Goal: Task Accomplishment & Management: Complete application form

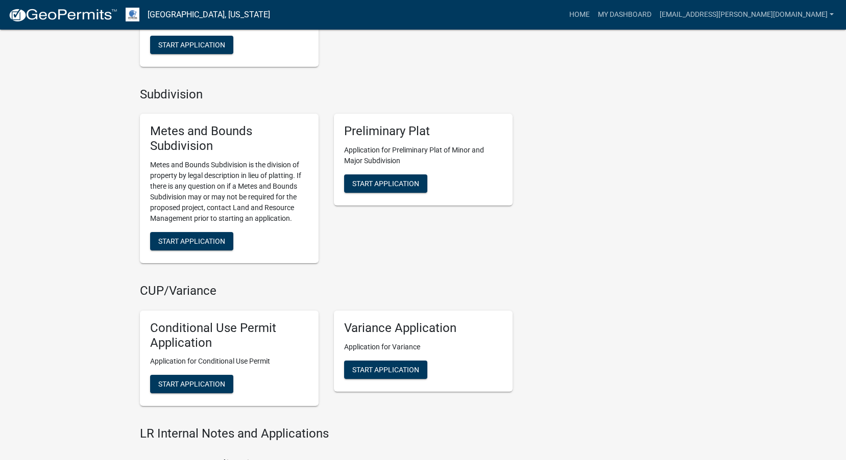
scroll to position [1123, 0]
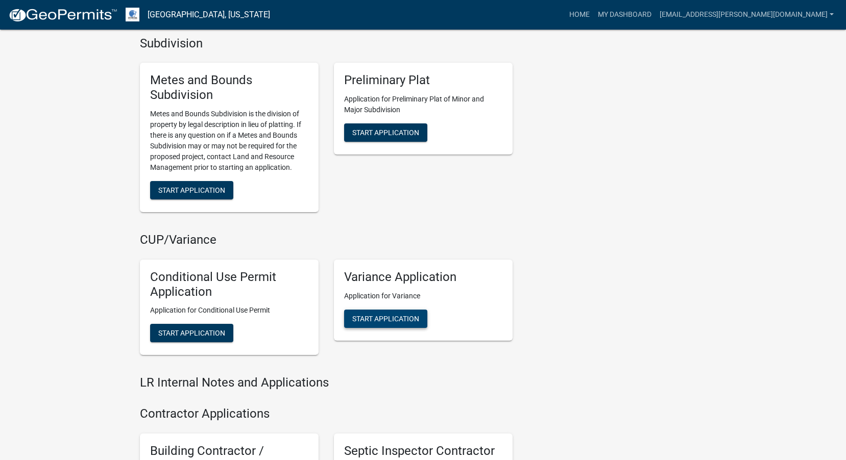
click at [383, 319] on span "Start Application" at bounding box center [385, 318] width 67 height 8
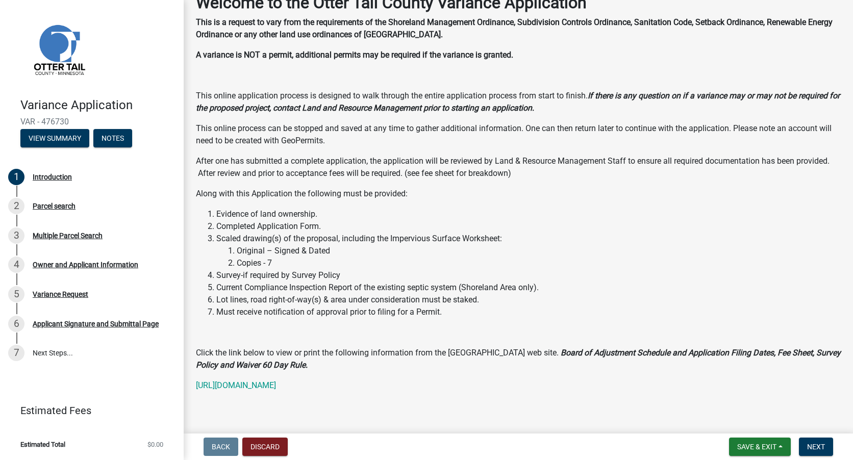
scroll to position [75, 0]
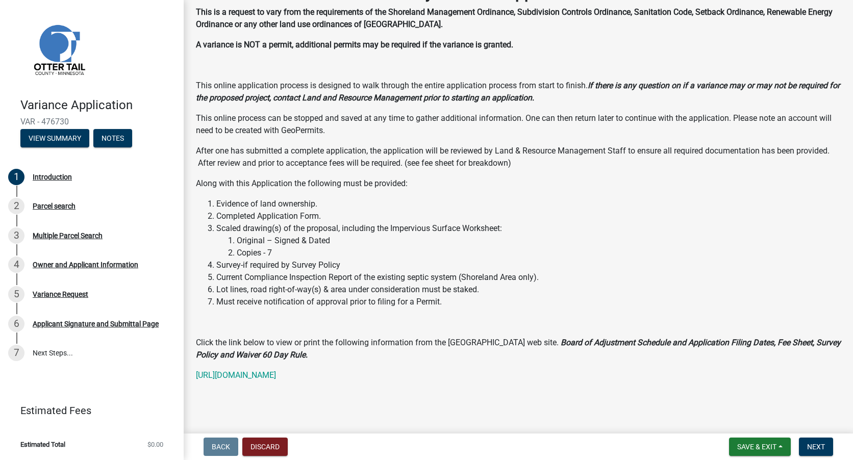
click at [606, 343] on strong "Board of Adjustment Schedule and Application Filing Dates, Fee Sheet, Survey Po…" at bounding box center [518, 349] width 645 height 22
click at [241, 354] on strong "Board of Adjustment Schedule and Application Filing Dates, Fee Sheet, Survey Po…" at bounding box center [518, 349] width 645 height 22
click at [276, 377] on link "[URL][DOMAIN_NAME]" at bounding box center [236, 375] width 80 height 10
click at [822, 451] on span "Next" at bounding box center [816, 447] width 18 height 8
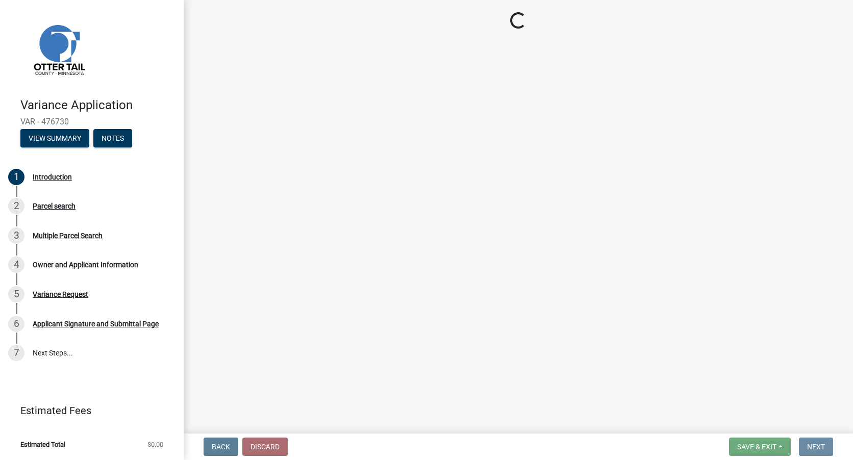
scroll to position [0, 0]
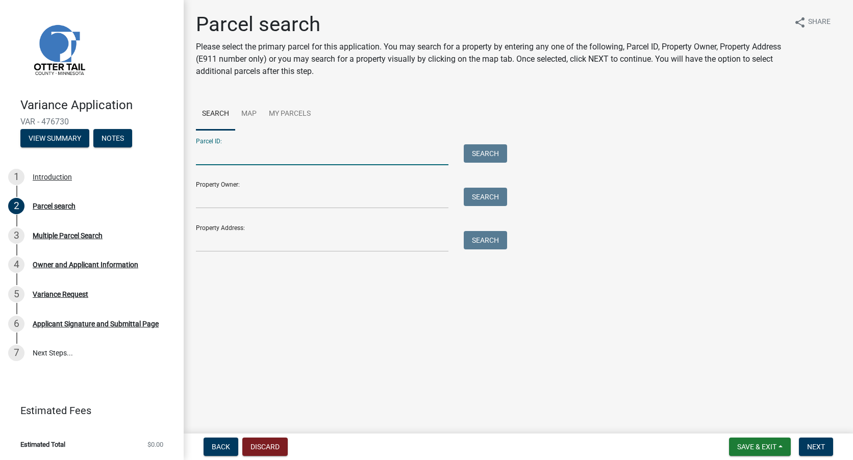
click at [282, 154] on input "Parcel ID:" at bounding box center [322, 154] width 253 height 21
type input "46000070044907"
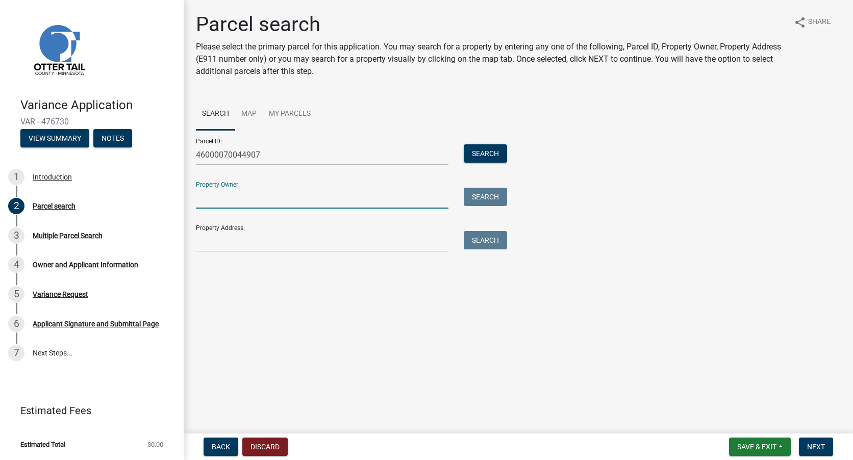
click at [370, 196] on input "Property Owner:" at bounding box center [322, 198] width 253 height 21
type input "[PERSON_NAME]"
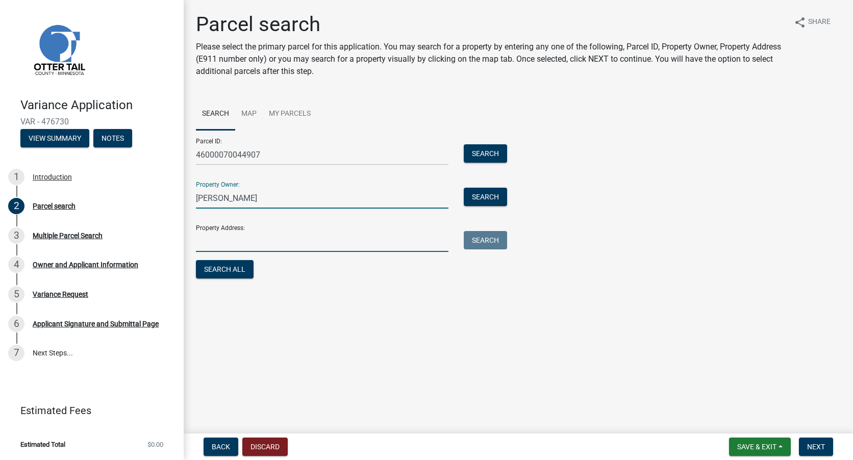
click at [358, 239] on input "Property Address:" at bounding box center [322, 241] width 253 height 21
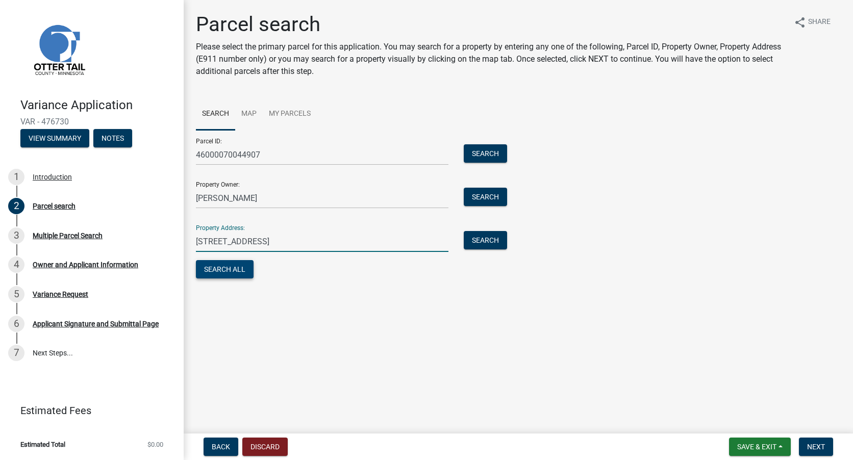
click at [231, 269] on button "Search All" at bounding box center [225, 269] width 58 height 18
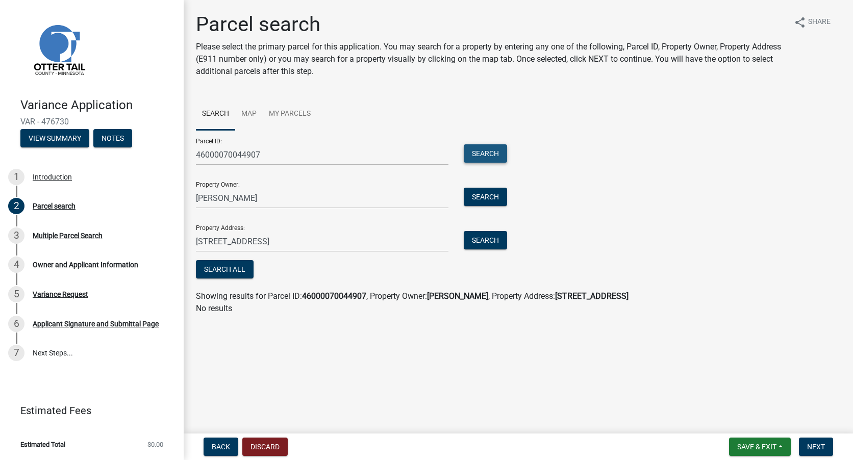
click at [484, 153] on button "Search" at bounding box center [485, 153] width 43 height 18
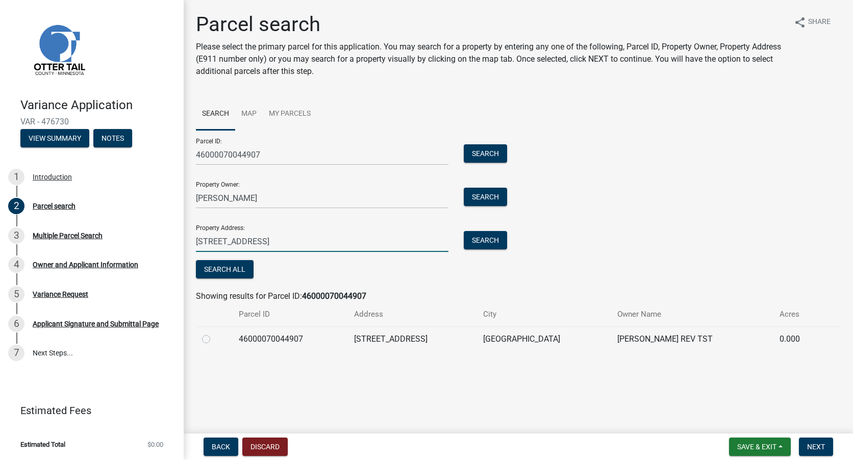
click at [219, 241] on input "[STREET_ADDRESS]" at bounding box center [322, 241] width 253 height 21
type input "[STREET_ADDRESS]"
click at [809, 445] on span "Next" at bounding box center [816, 447] width 18 height 8
click at [226, 268] on button "Search All" at bounding box center [225, 269] width 58 height 18
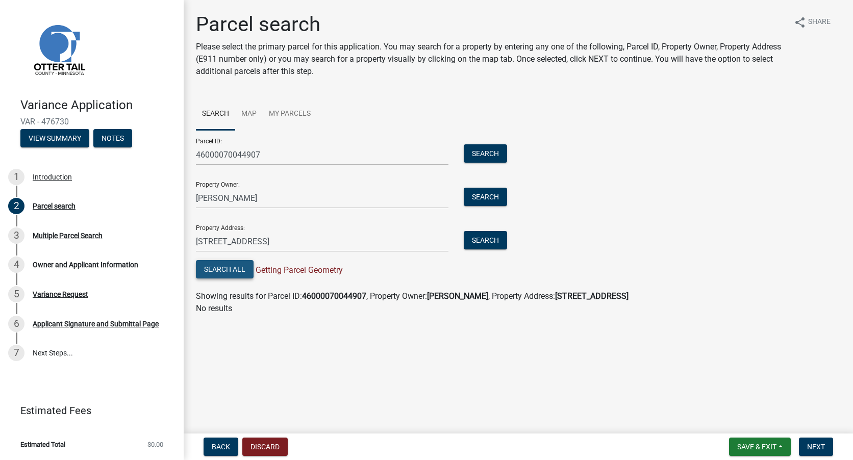
click at [226, 267] on button "Search All" at bounding box center [225, 269] width 58 height 18
click at [307, 269] on span "Getting Parcel Geometry" at bounding box center [298, 270] width 89 height 10
click at [307, 271] on span "Getting Parcel Geometry" at bounding box center [298, 270] width 89 height 10
click at [489, 237] on button "Search" at bounding box center [485, 240] width 43 height 18
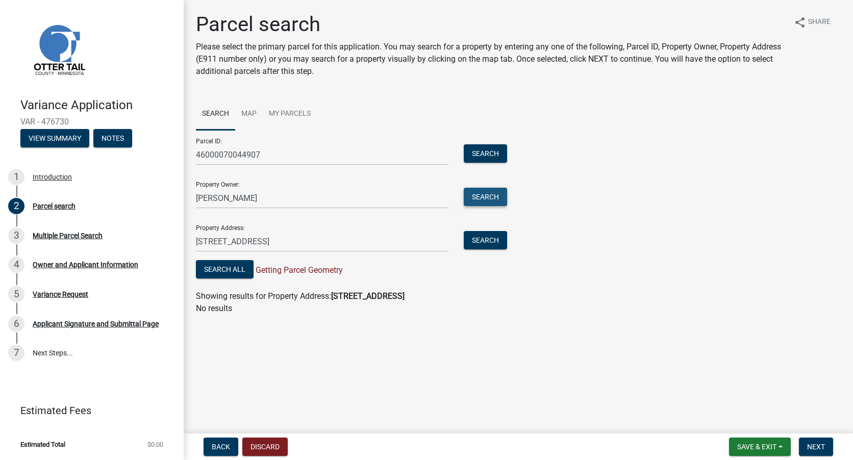
click at [484, 197] on button "Search" at bounding box center [485, 197] width 43 height 18
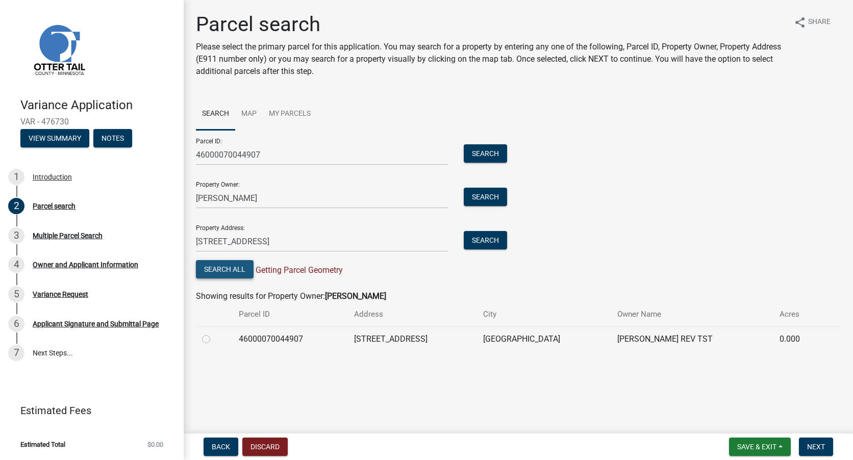
click at [231, 275] on button "Search All" at bounding box center [225, 269] width 58 height 18
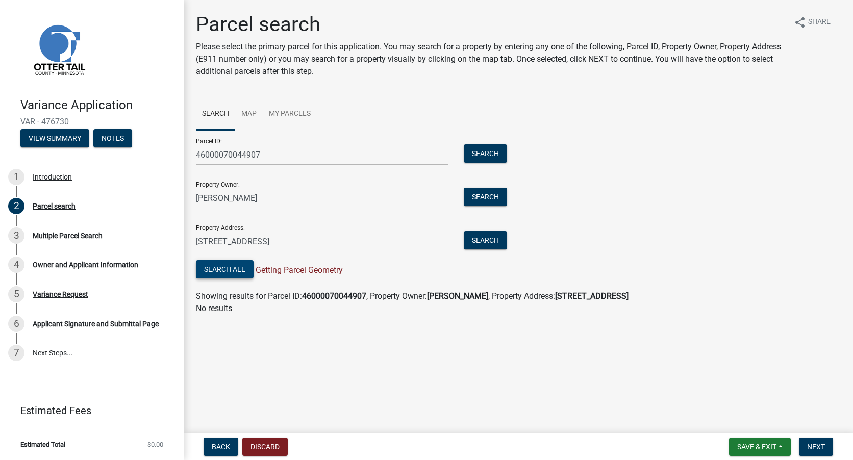
click at [231, 275] on button "Search All" at bounding box center [225, 269] width 58 height 18
click at [492, 160] on button "Search" at bounding box center [485, 153] width 43 height 18
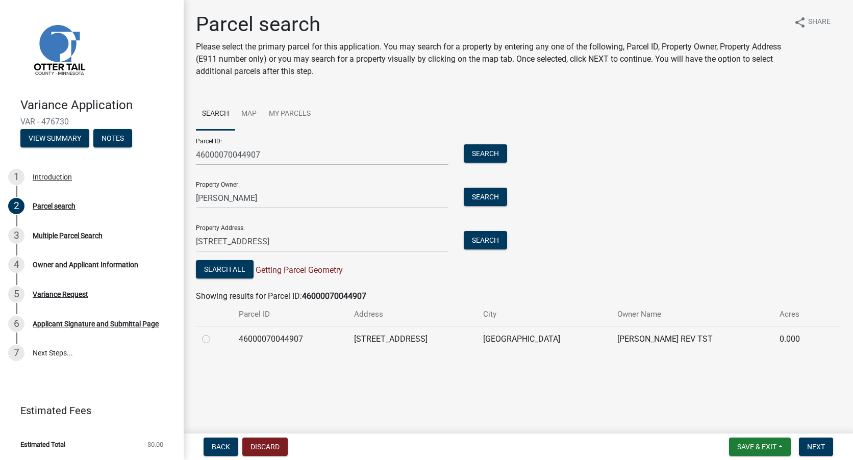
click at [214, 333] on label at bounding box center [214, 333] width 0 height 0
click at [214, 339] on input "radio" at bounding box center [217, 336] width 7 height 7
radio input "true"
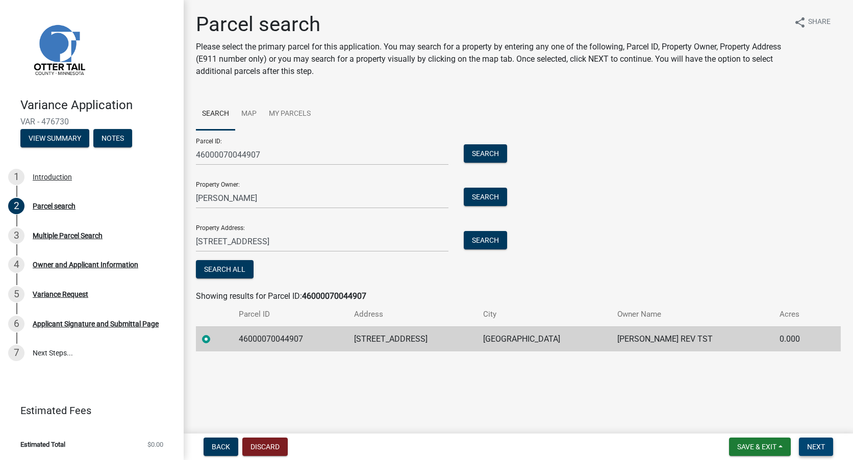
click at [813, 446] on span "Next" at bounding box center [816, 447] width 18 height 8
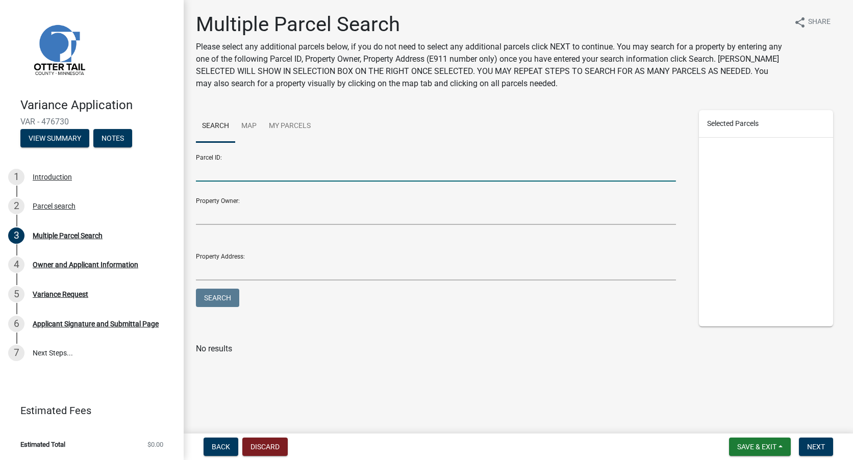
click at [282, 171] on input "Parcel ID:" at bounding box center [436, 171] width 480 height 21
type input "46000070044907"
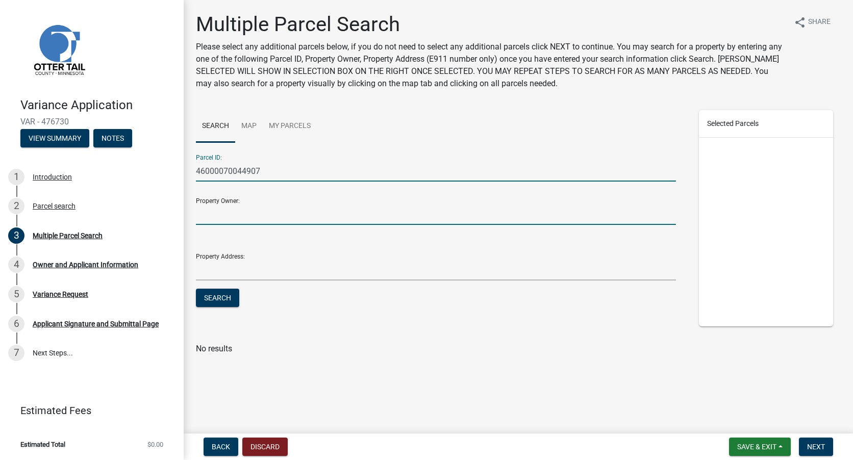
click at [295, 219] on input "Property Owner:" at bounding box center [436, 214] width 480 height 21
type input "[PERSON_NAME]"
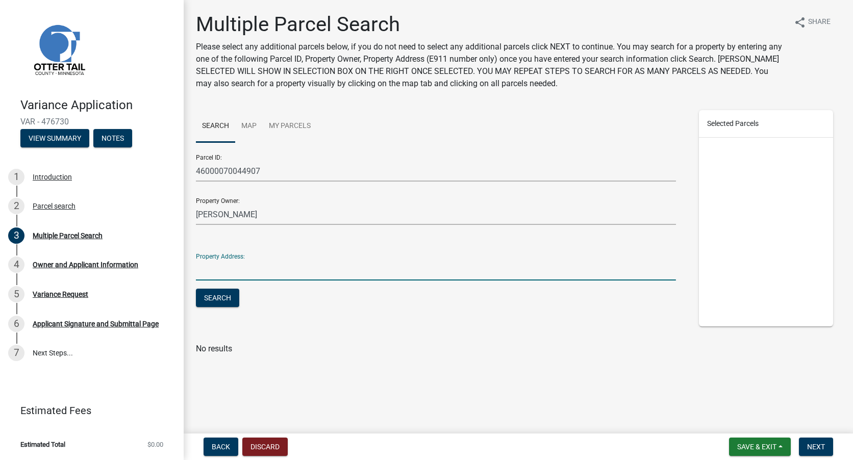
click at [307, 275] on input "Property Address:" at bounding box center [436, 270] width 480 height 21
type input "[STREET_ADDRESS]"
click at [224, 297] on button "Search" at bounding box center [217, 298] width 43 height 18
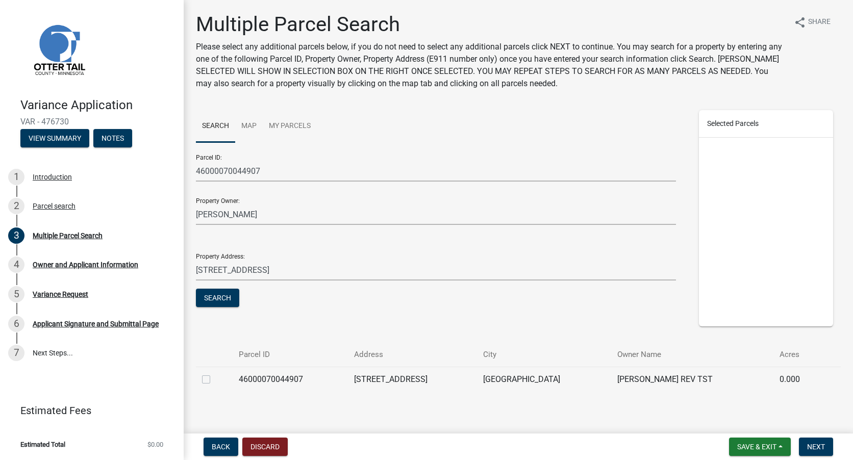
click at [201, 380] on td at bounding box center [214, 379] width 37 height 25
click at [214, 374] on label at bounding box center [214, 374] width 0 height 0
click at [214, 376] on input "checkbox" at bounding box center [217, 377] width 7 height 7
checkbox input "true"
click at [820, 450] on span "Next" at bounding box center [816, 447] width 18 height 8
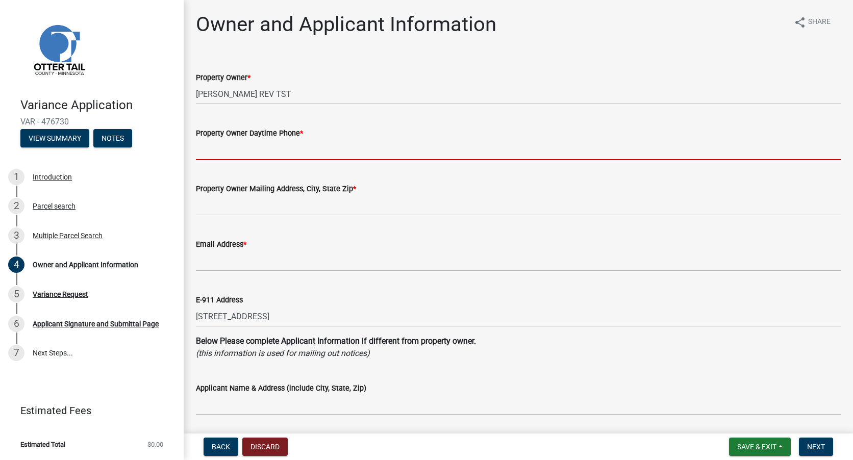
click at [312, 147] on input "Property Owner Daytime Phone *" at bounding box center [518, 149] width 645 height 21
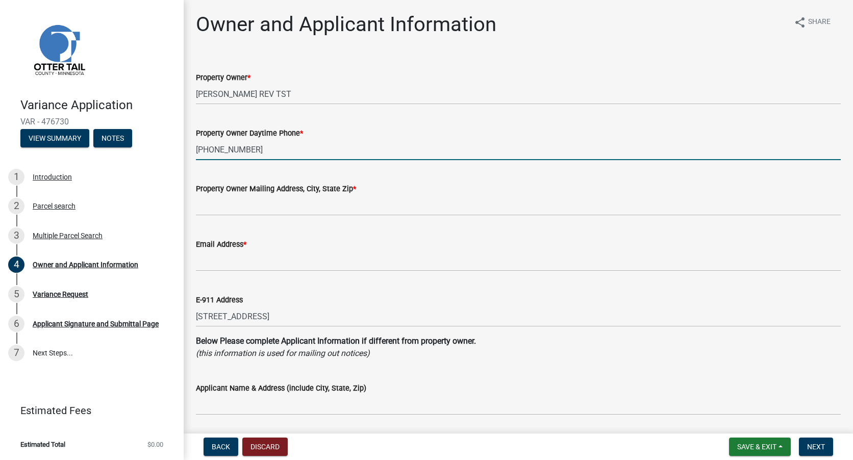
type input "[PHONE_NUMBER]"
click at [299, 205] on input "Property Owner Mailing Address, City, State Zip *" at bounding box center [518, 205] width 645 height 21
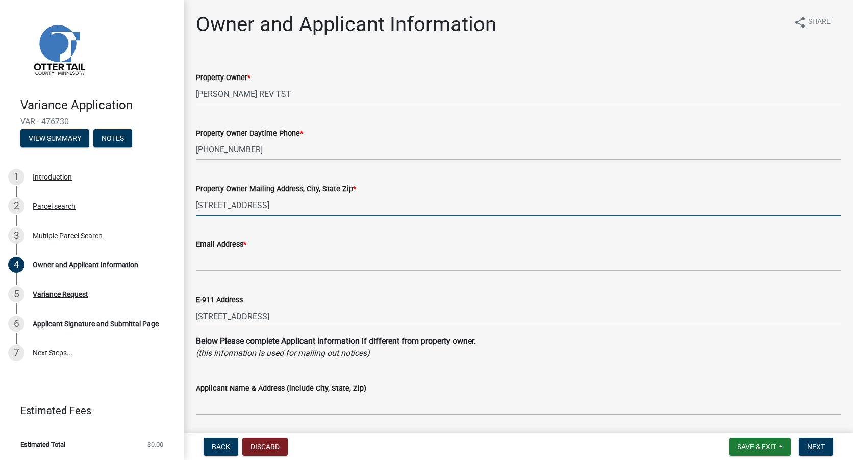
type input "[STREET_ADDRESS]"
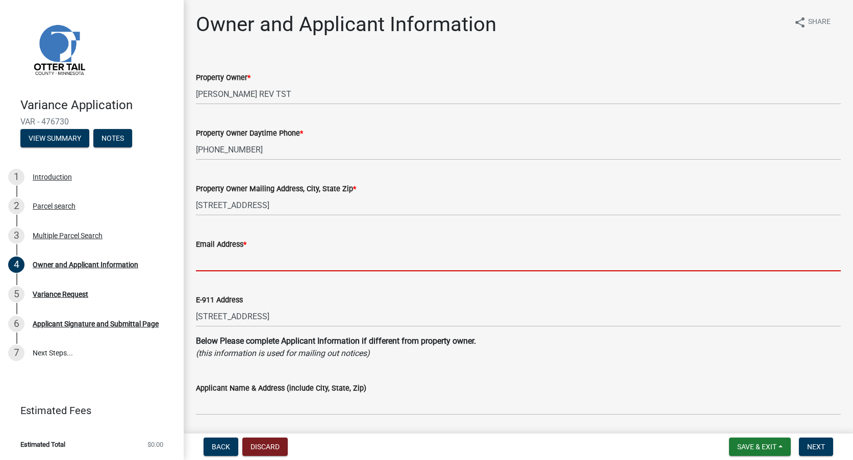
click at [279, 259] on input "Email Address *" at bounding box center [518, 261] width 645 height 21
type input "[EMAIL_ADDRESS][PERSON_NAME][DOMAIN_NAME]"
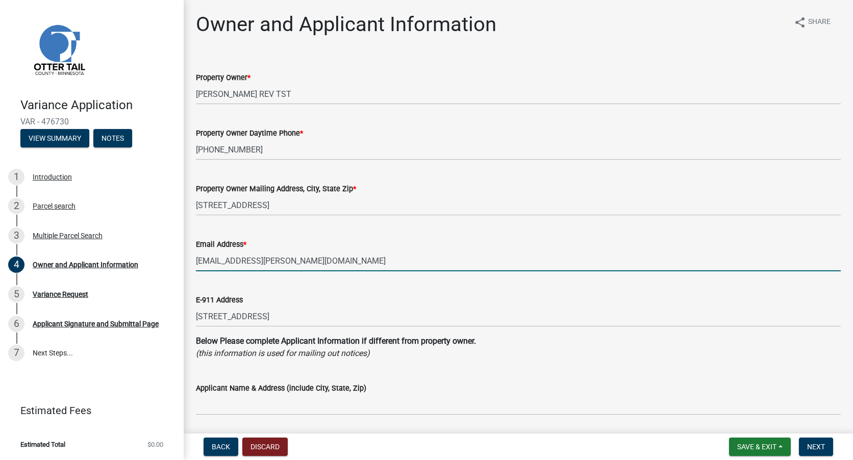
type input "[PHONE_NUMBER]"
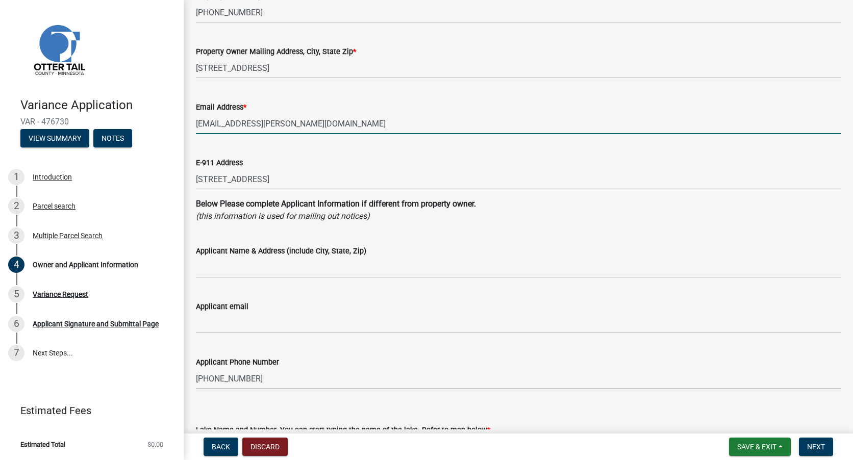
scroll to position [153, 0]
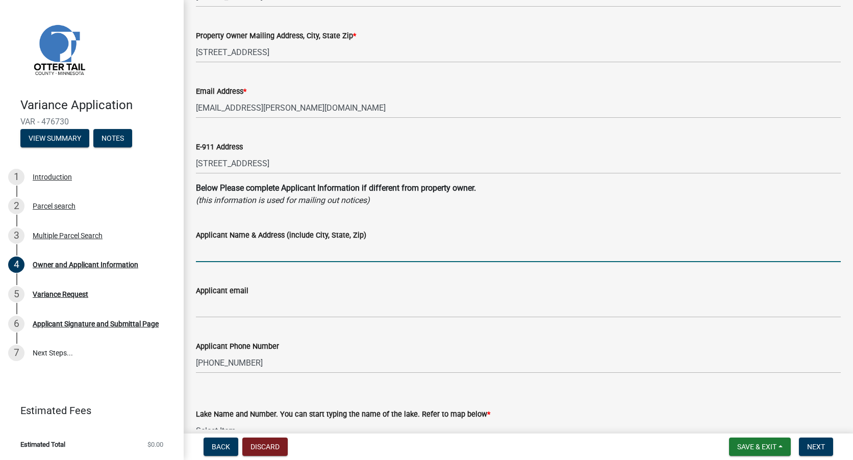
click at [300, 254] on input "Applicant Name & Address (include City, State, Zip)" at bounding box center [518, 251] width 645 height 21
type input "[PERSON_NAME] [STREET_ADDRESS]"
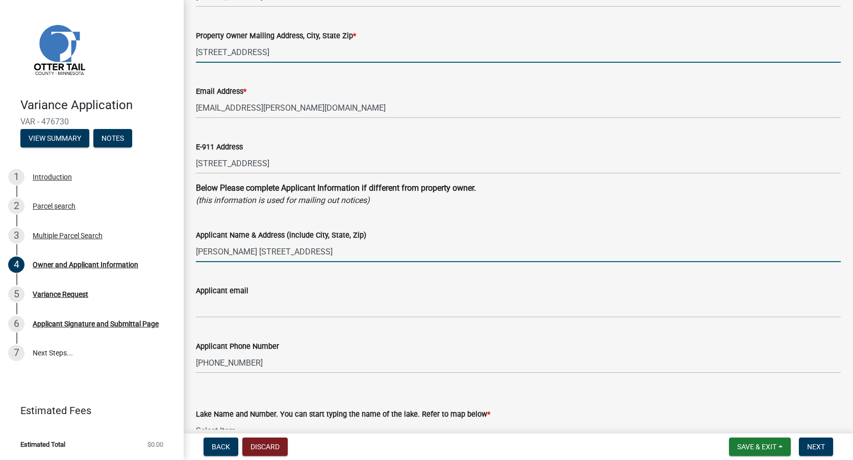
click at [296, 50] on input "[STREET_ADDRESS]" at bounding box center [518, 52] width 645 height 21
type input "[STREET_ADDRESS]"
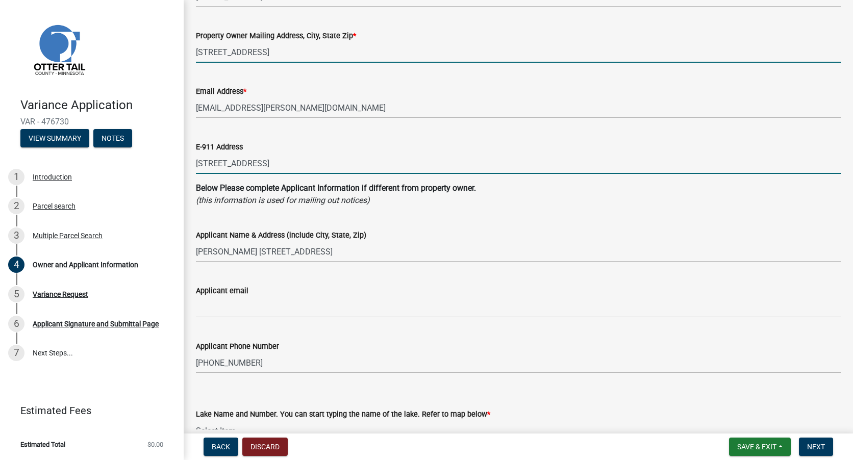
click at [287, 165] on input "[STREET_ADDRESS]" at bounding box center [518, 163] width 645 height 21
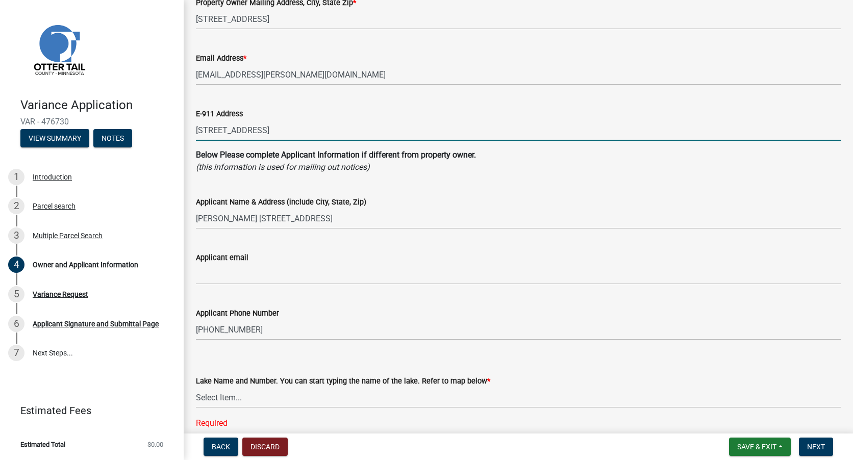
scroll to position [204, 0]
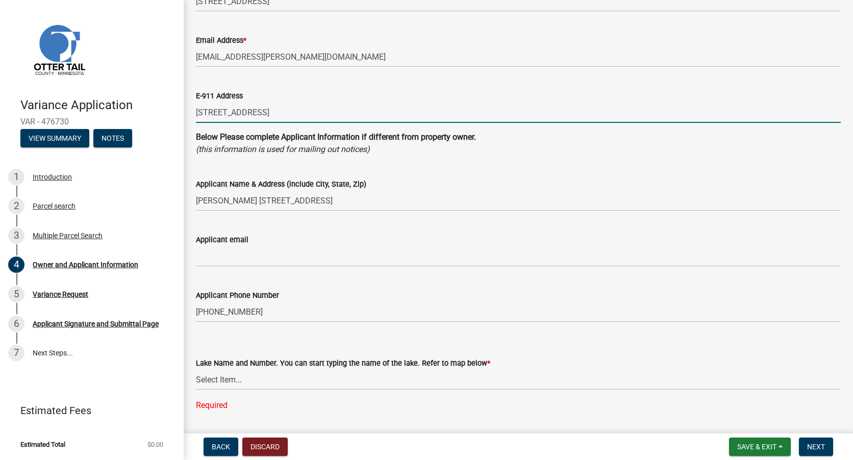
click at [403, 114] on input "[STREET_ADDRESS]" at bounding box center [518, 112] width 645 height 21
type input "4"
type input "[STREET_ADDRESS]"
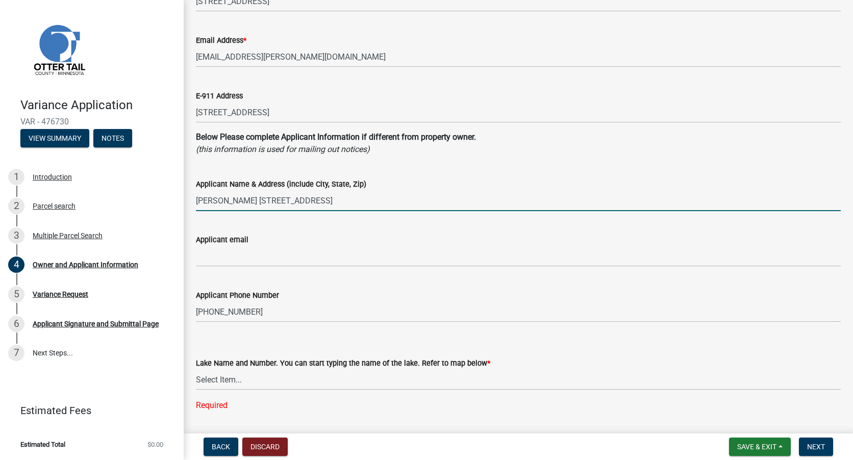
click at [317, 201] on input "[PERSON_NAME] [STREET_ADDRESS]" at bounding box center [518, 200] width 645 height 21
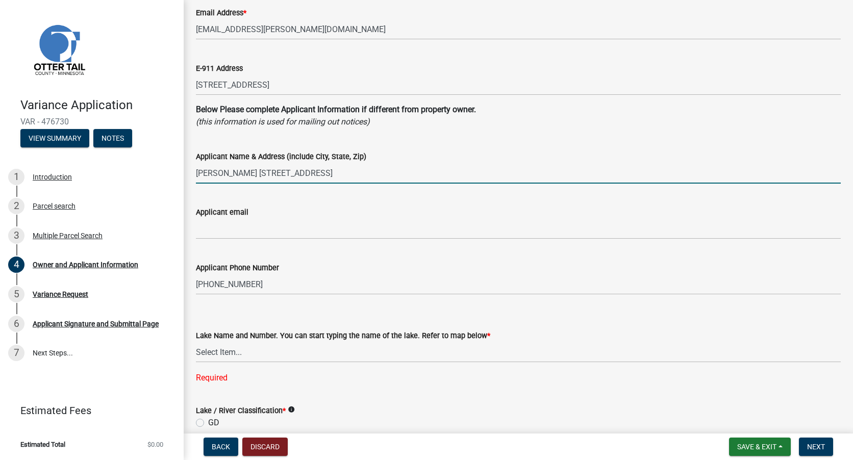
scroll to position [255, 0]
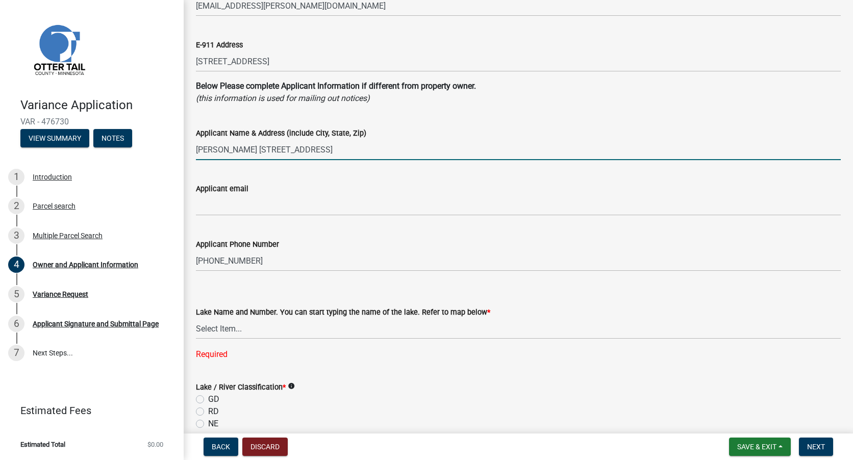
type input "[PERSON_NAME] [STREET_ADDRESS]"
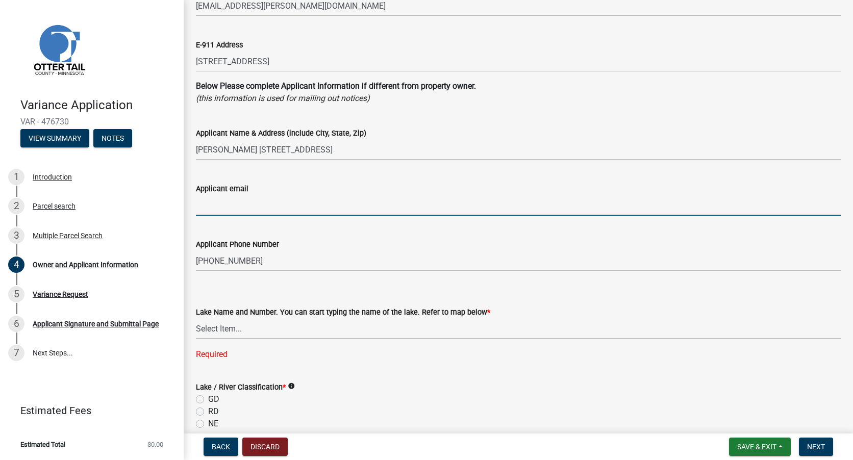
click at [311, 211] on input "Applicant email" at bounding box center [518, 205] width 645 height 21
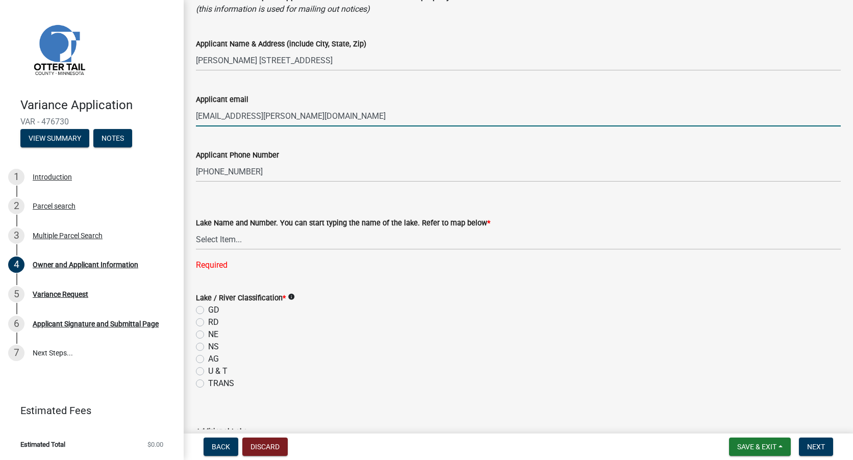
scroll to position [357, 0]
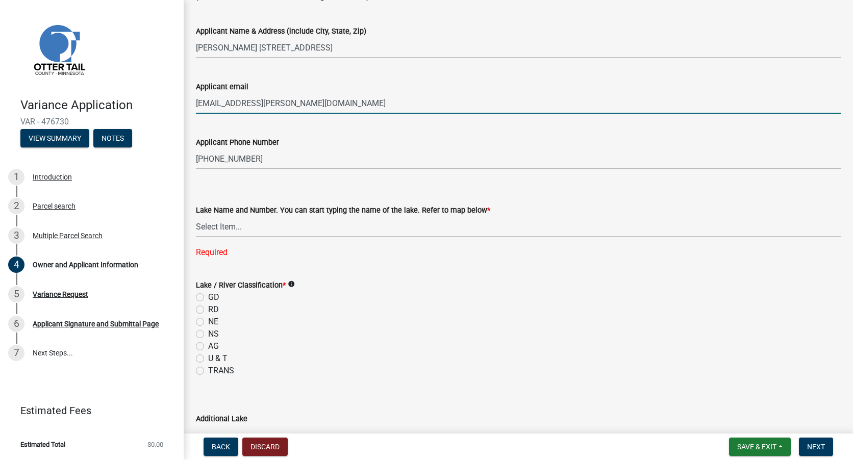
type input "[EMAIL_ADDRESS][PERSON_NAME][DOMAIN_NAME]"
click at [221, 228] on select "Select Item... None [PERSON_NAME] 56-031 [PERSON_NAME] 56-118 [PERSON_NAME] 56-…" at bounding box center [518, 226] width 645 height 21
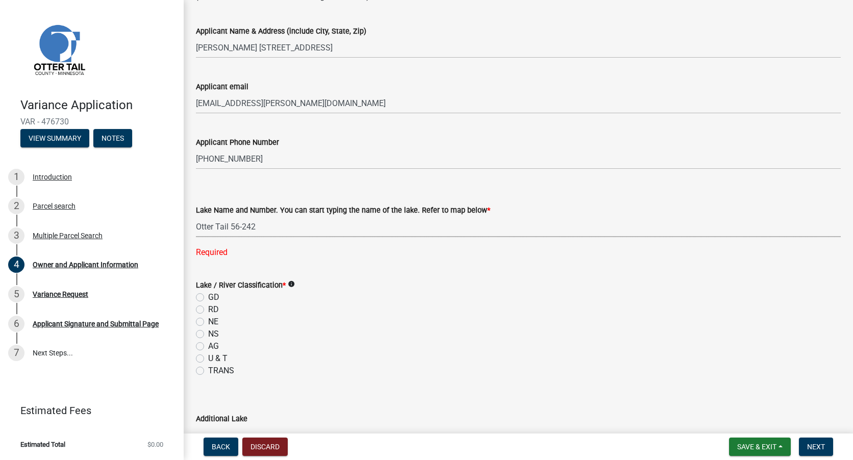
click at [196, 216] on select "Select Item... None [PERSON_NAME] 56-031 [PERSON_NAME] 56-118 [PERSON_NAME] 56-…" at bounding box center [518, 226] width 645 height 21
select select "ebef668c-e666-4f0f-b24a-d79aaee39ebe"
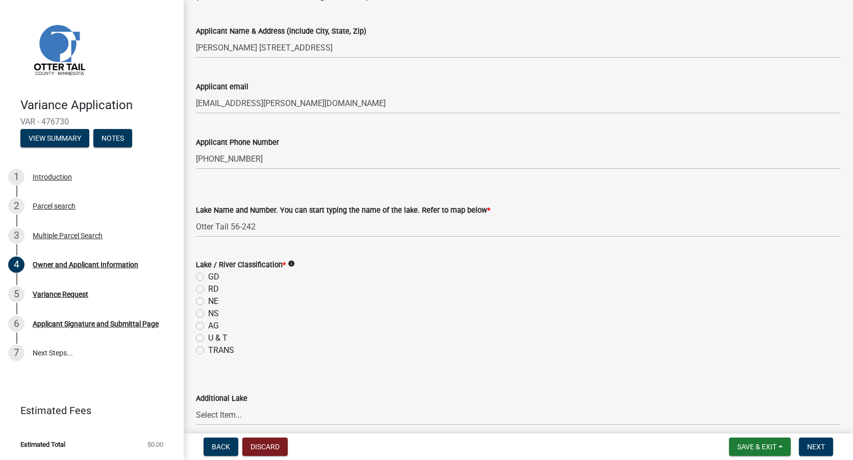
click at [257, 264] on label "Lake / River Classification *" at bounding box center [241, 265] width 90 height 7
click at [289, 263] on icon "info" at bounding box center [291, 263] width 7 height 7
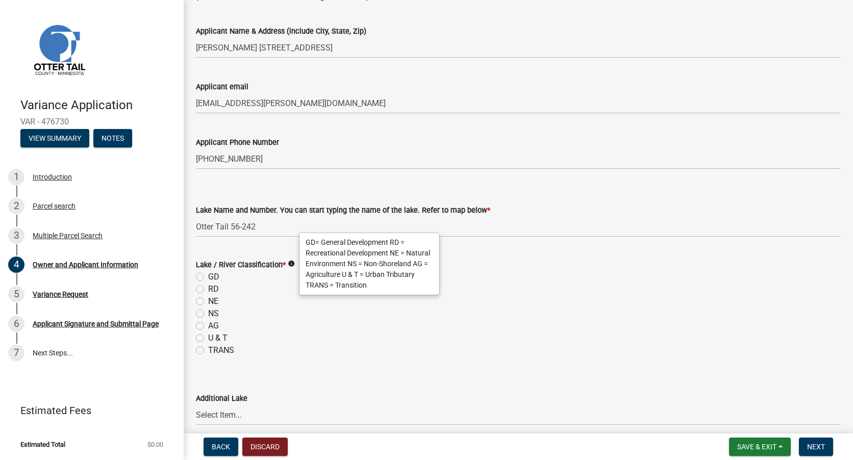
click at [208, 278] on label "GD" at bounding box center [213, 277] width 11 height 12
click at [208, 278] on input "GD" at bounding box center [211, 274] width 7 height 7
radio input "true"
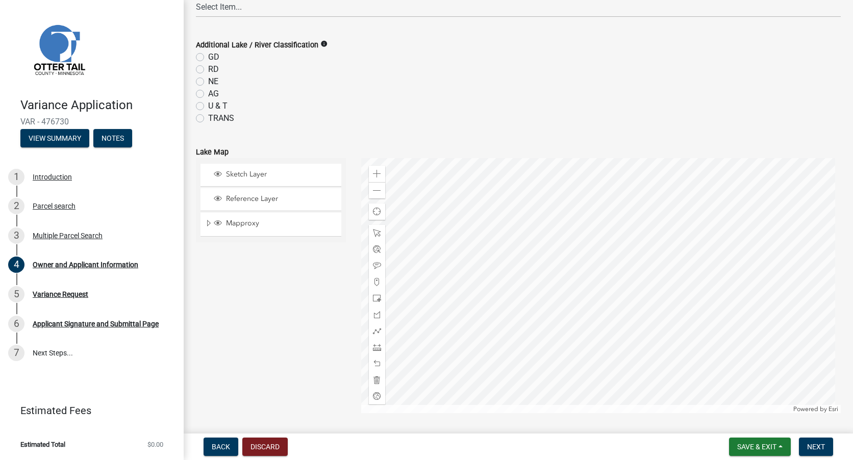
scroll to position [816, 0]
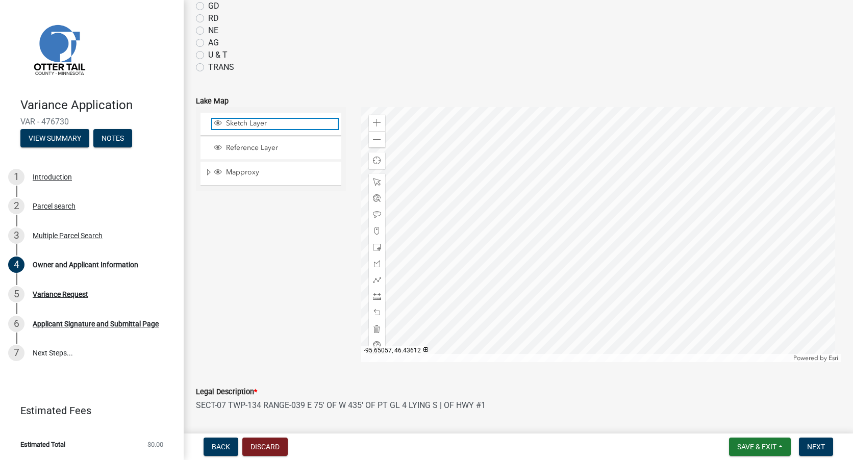
click at [253, 127] on span "Sketch Layer" at bounding box center [281, 123] width 114 height 9
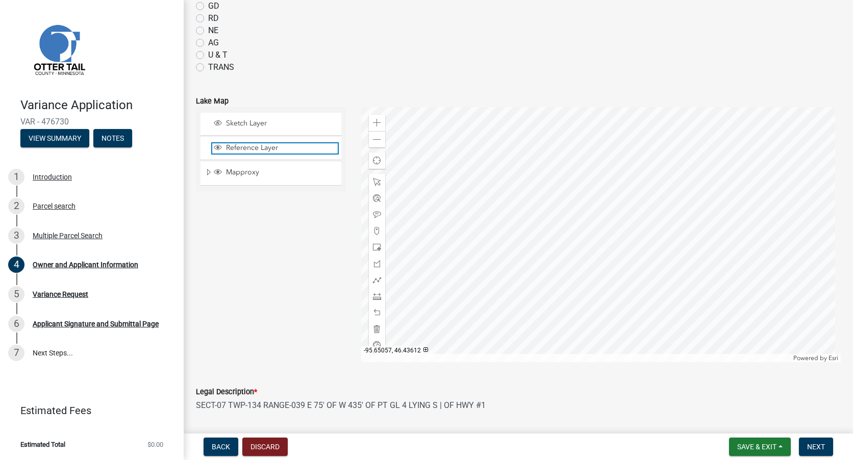
click at [252, 149] on span "Reference Layer" at bounding box center [281, 147] width 114 height 9
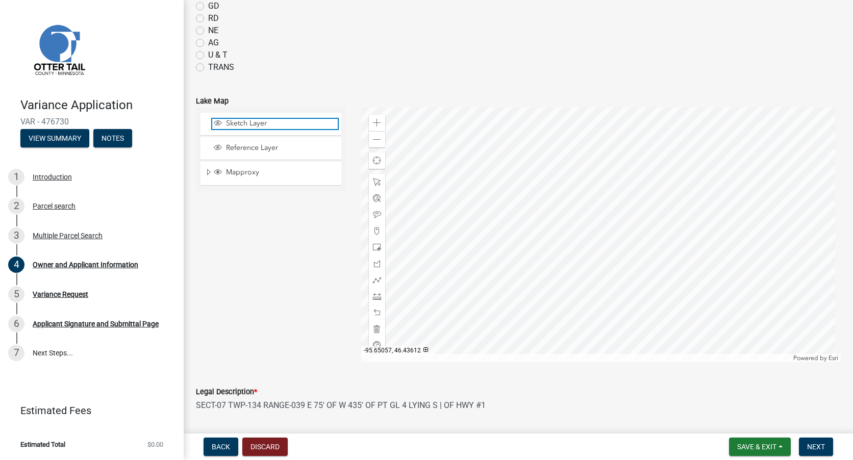
click at [251, 123] on span "Sketch Layer" at bounding box center [281, 123] width 114 height 9
click at [251, 127] on span "Sketch Layer" at bounding box center [281, 123] width 114 height 9
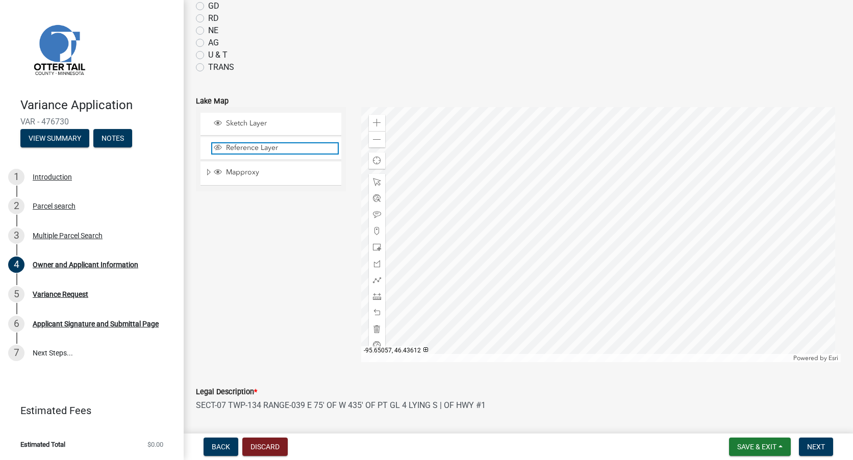
click at [255, 148] on span "Reference Layer" at bounding box center [281, 147] width 114 height 9
click at [255, 179] on div "Mapproxy" at bounding box center [271, 173] width 141 height 23
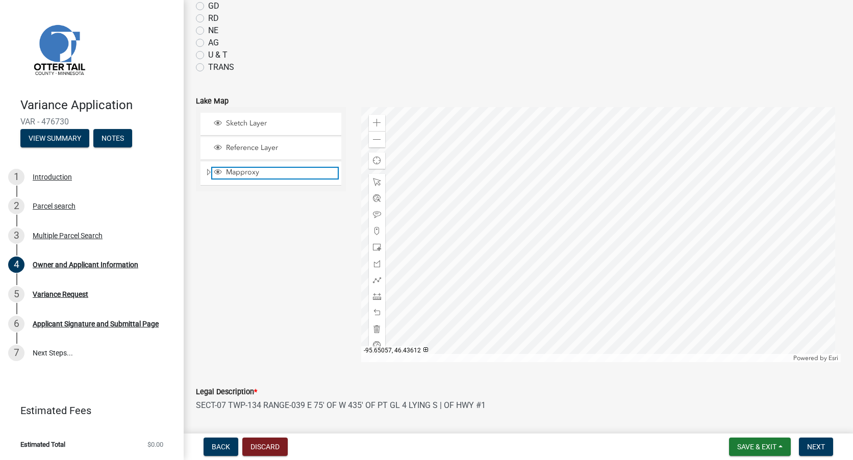
click at [250, 173] on span "Mapproxy" at bounding box center [281, 172] width 114 height 9
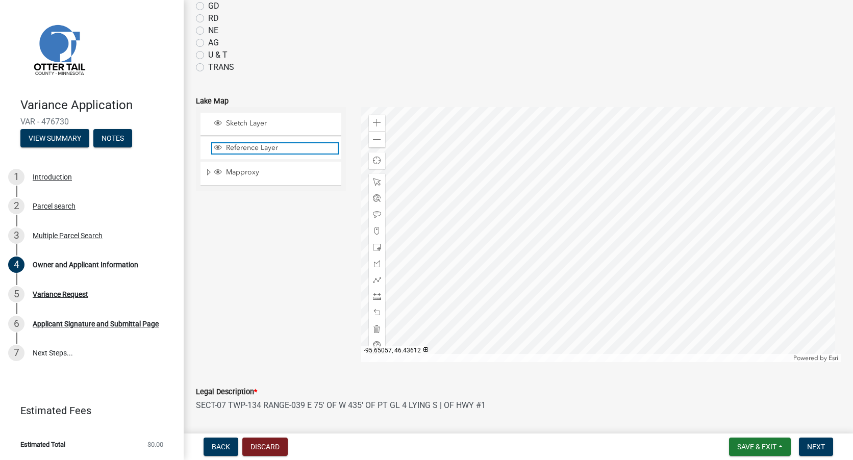
click at [250, 150] on span "Reference Layer" at bounding box center [281, 147] width 114 height 9
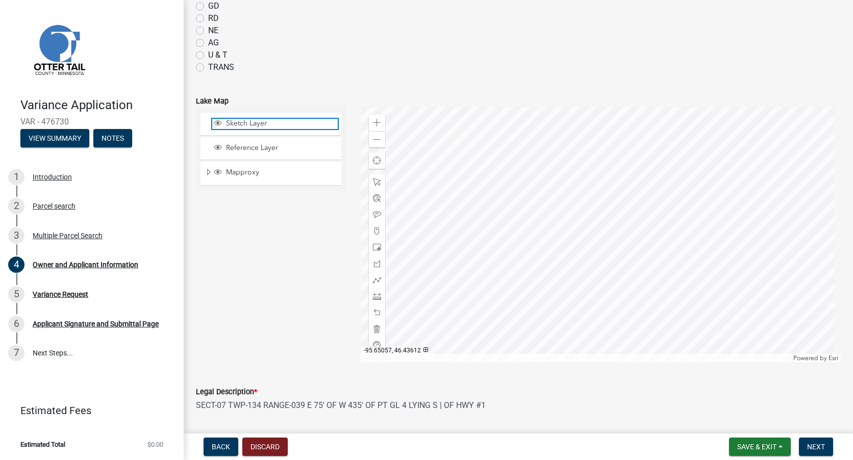
click at [252, 126] on span "Sketch Layer" at bounding box center [281, 123] width 114 height 9
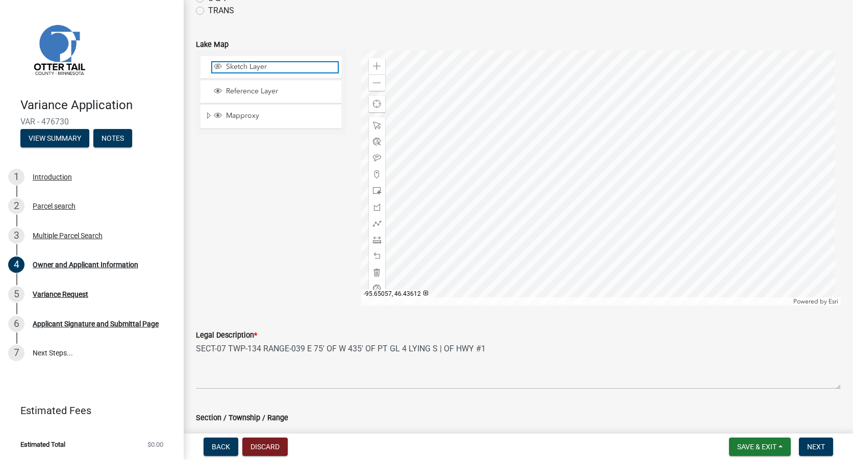
scroll to position [936, 0]
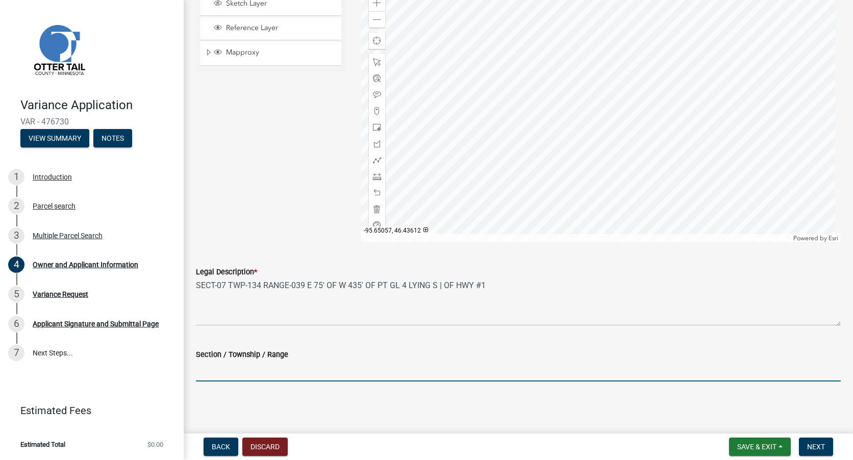
click at [264, 376] on input "Section / Township / Range" at bounding box center [518, 371] width 645 height 21
click at [268, 319] on textarea "SECT-07 TWP-134 RANGE-039 E 75' OF W 435' OF PT GL 4 LYING S | OF HWY #1" at bounding box center [518, 302] width 645 height 48
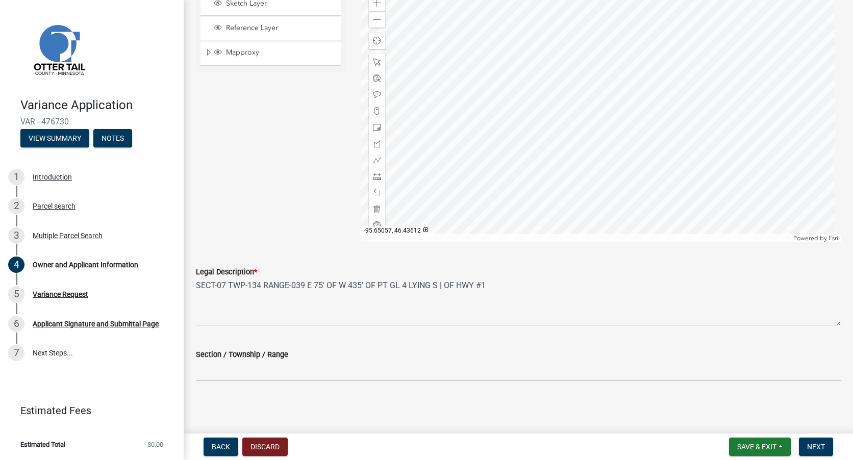
click at [304, 352] on div "Section / Township / Range" at bounding box center [518, 355] width 645 height 12
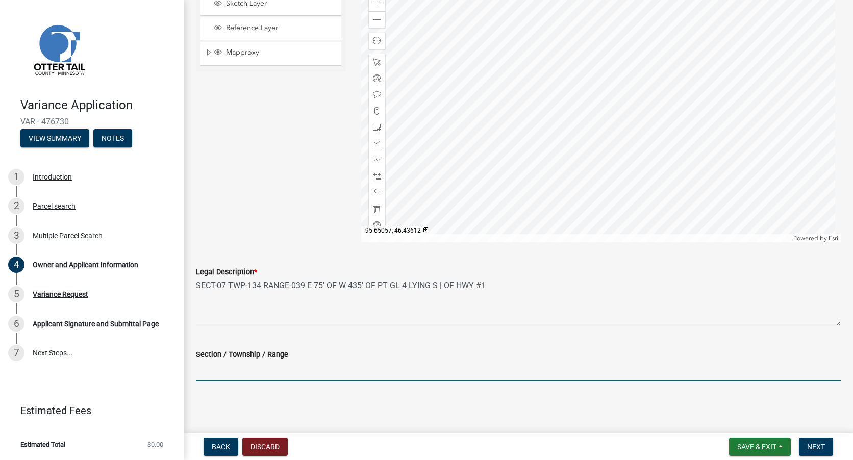
click at [292, 378] on input "Section / Township / Range" at bounding box center [518, 371] width 645 height 21
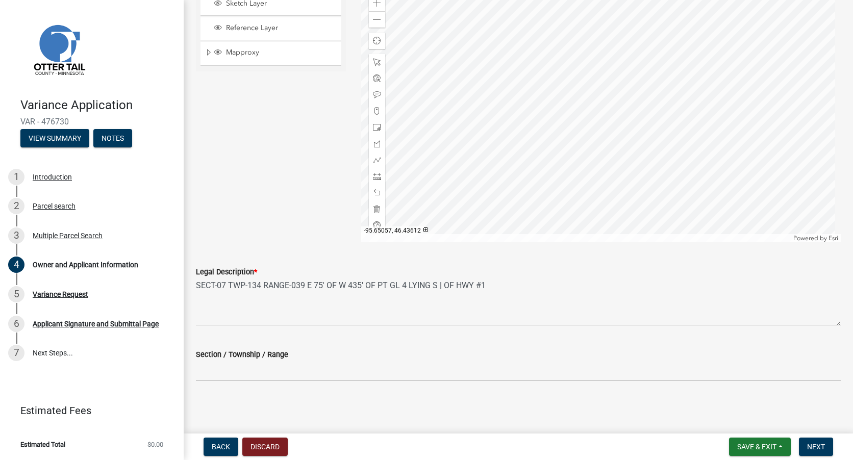
click at [247, 356] on label "Section / Township / Range" at bounding box center [242, 355] width 92 height 7
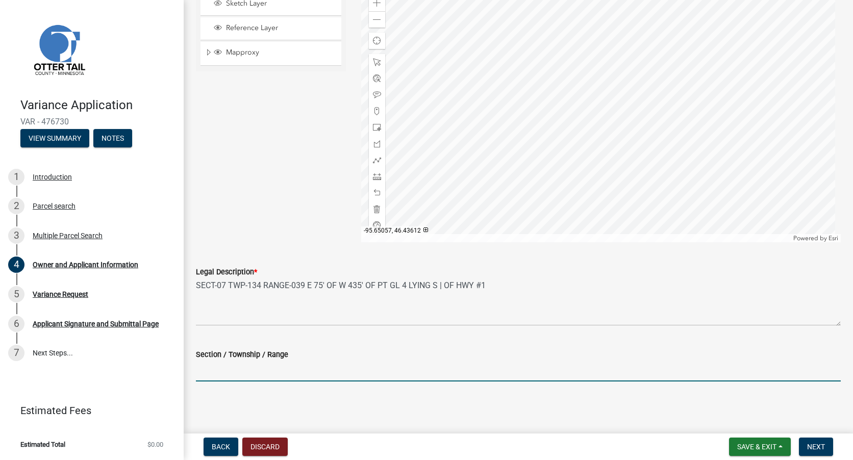
click at [247, 361] on input "Section / Township / Range" at bounding box center [518, 371] width 645 height 21
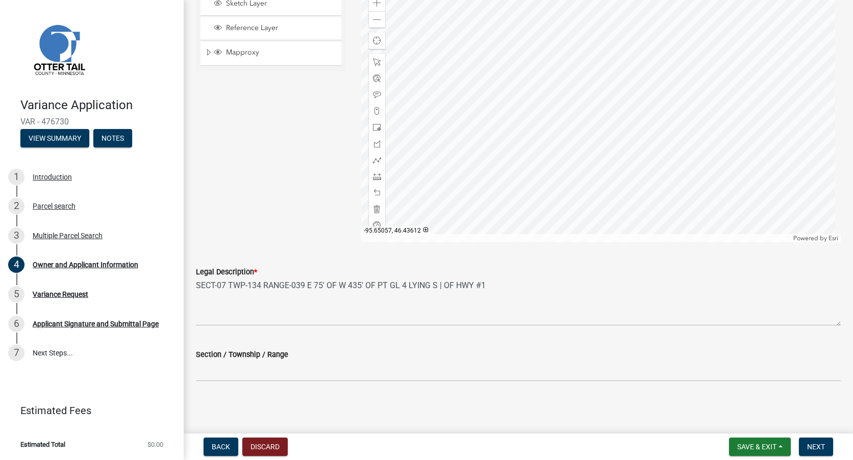
click at [247, 356] on label "Section / Township / Range" at bounding box center [242, 355] width 92 height 7
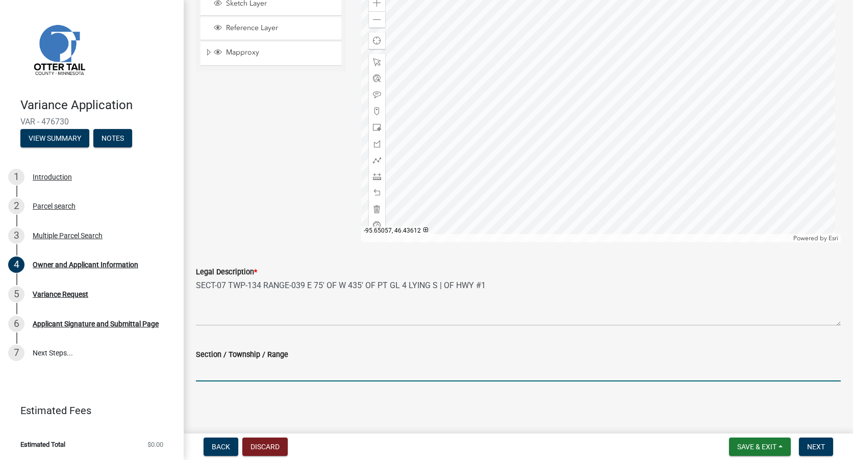
click at [247, 361] on input "Section / Township / Range" at bounding box center [518, 371] width 645 height 21
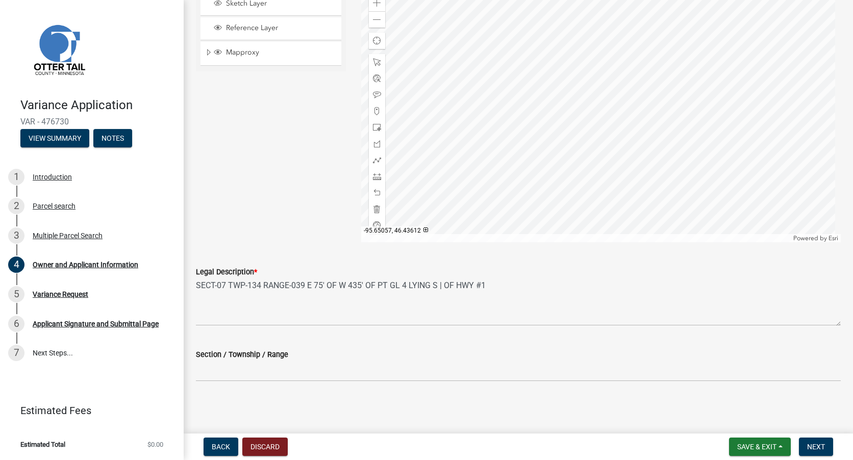
click at [247, 356] on label "Section / Township / Range" at bounding box center [242, 355] width 92 height 7
click at [247, 361] on input "Section / Township / Range" at bounding box center [518, 371] width 645 height 21
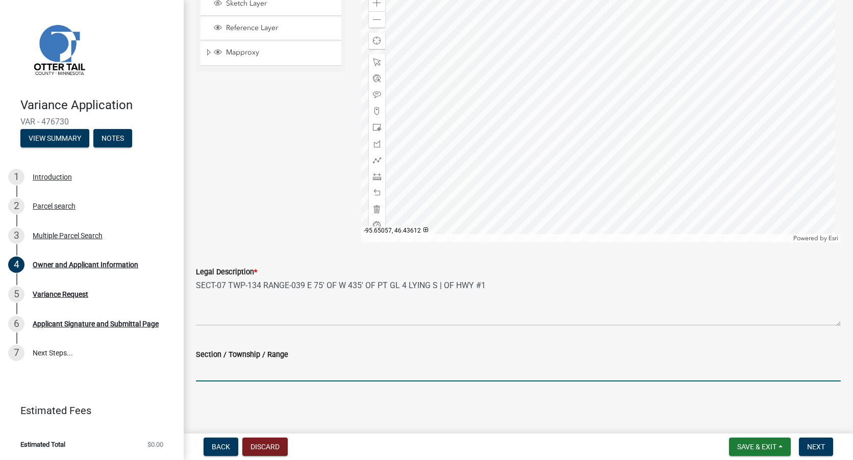
click at [321, 374] on input "Section / Township / Range" at bounding box center [518, 371] width 645 height 21
type input "????"
click at [812, 450] on span "Next" at bounding box center [816, 447] width 18 height 8
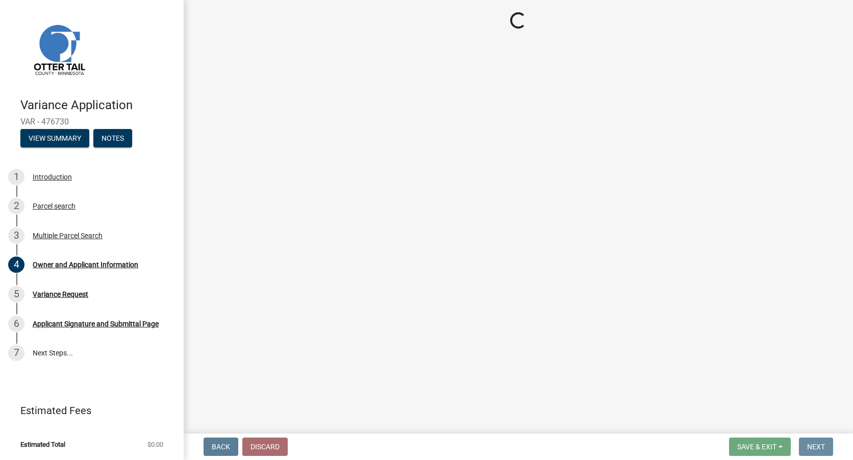
scroll to position [0, 0]
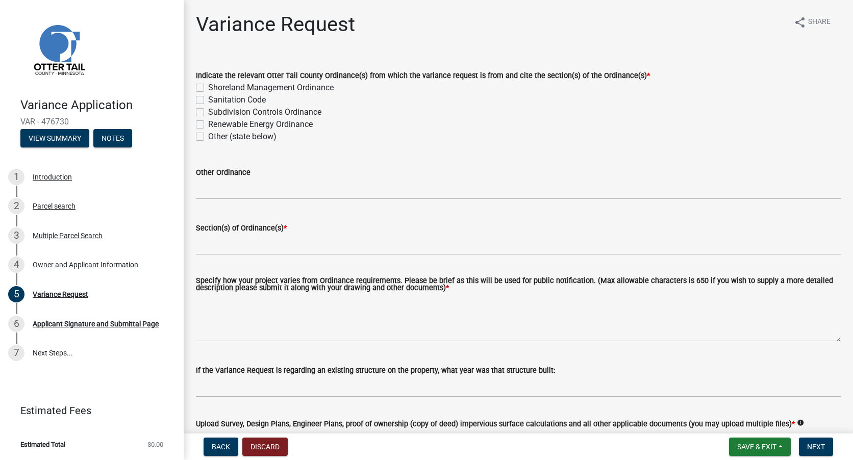
click at [208, 87] on label "Shoreland Management Ordinance" at bounding box center [271, 88] width 126 height 12
click at [208, 87] on input "Shoreland Management Ordinance" at bounding box center [211, 85] width 7 height 7
checkbox input "true"
checkbox input "false"
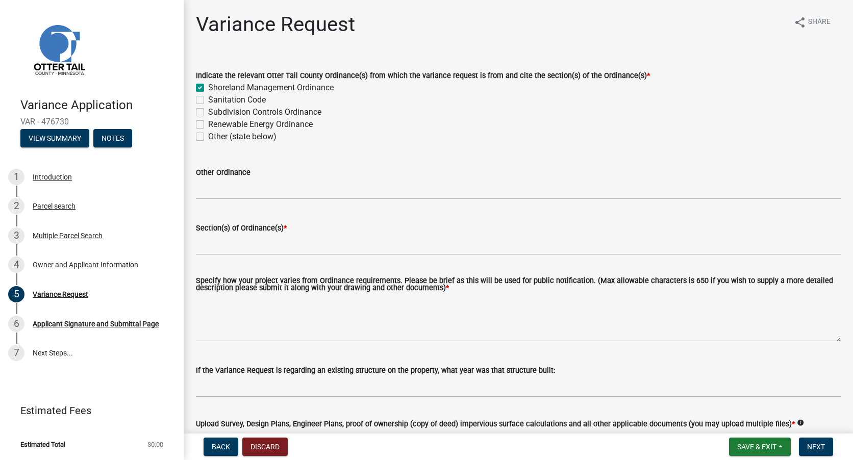
checkbox input "false"
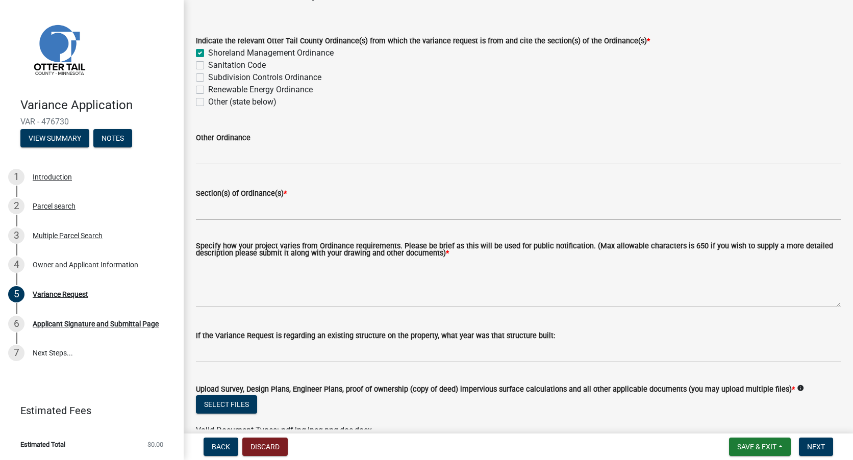
scroll to position [51, 0]
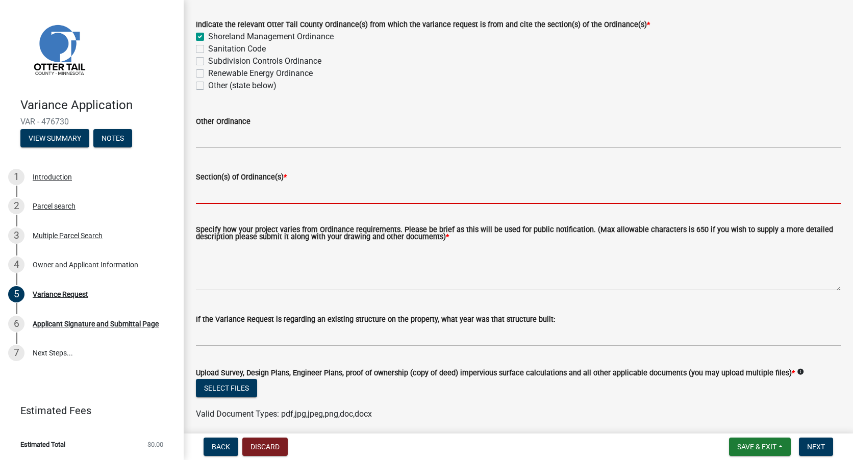
click at [286, 200] on input "Section(s) of Ordinance(s) *" at bounding box center [518, 193] width 645 height 21
type input "/"
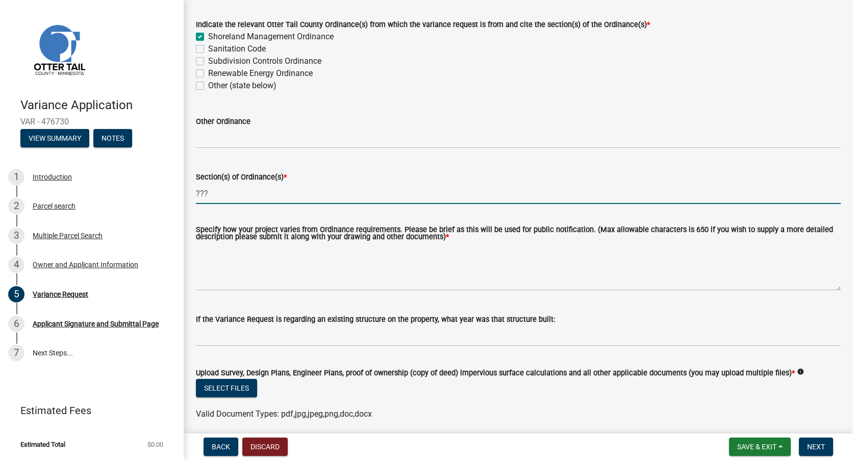
type input "???"
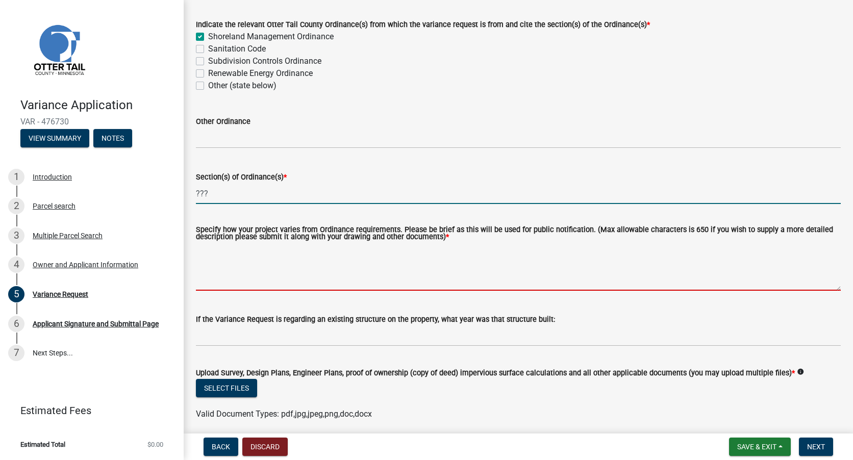
click at [254, 258] on textarea "Specify how your project varies from Ordinance requirements. Please be brief as…" at bounding box center [518, 267] width 645 height 48
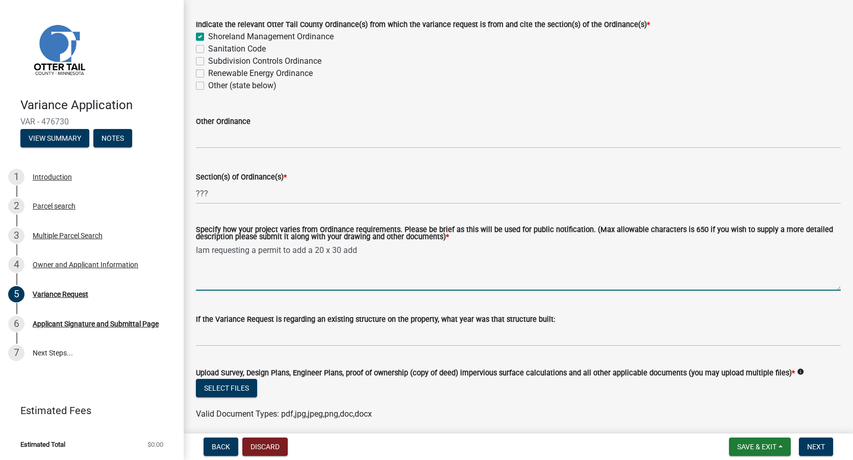
click at [398, 255] on textarea "Iam requesting a permit to add a 20 x 30 add" at bounding box center [518, 267] width 645 height 48
click at [395, 250] on textarea "Iam requesting a permit to add a 20 x 30 add" at bounding box center [518, 267] width 645 height 48
click at [384, 250] on textarea "Iam requesting a permit to add a 20 x 30 add" at bounding box center [518, 267] width 645 height 48
click at [388, 252] on textarea "Iam requesting a permit to add a 20 x 30 add" at bounding box center [518, 267] width 645 height 48
click at [456, 251] on textarea "Iam requesting a permit to add a 20 x 30 upper addittion for and upper" at bounding box center [518, 267] width 645 height 48
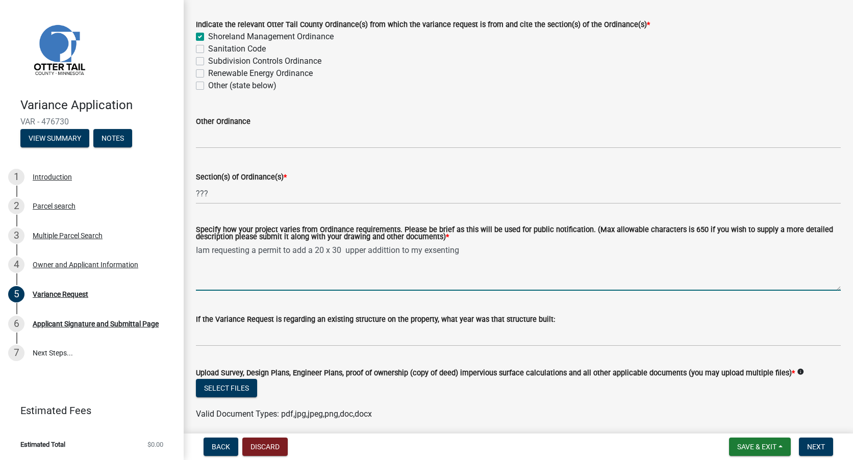
click at [498, 257] on textarea "Iam requesting a permit to add a 20 x 30 upper addittion to my exsenting" at bounding box center [518, 267] width 645 height 48
drag, startPoint x: 442, startPoint y: 250, endPoint x: 602, endPoint y: 267, distance: 160.7
click at [602, 267] on textarea "Iam requesting a permit to add a 20 x 30 upper addittion to my exsenting" at bounding box center [518, 267] width 645 height 48
click at [446, 251] on textarea "Iam requesting a permit to add a 20 x 30 upper addittion to my exsenting" at bounding box center [518, 267] width 645 height 48
click at [469, 252] on textarea "Iam requesting a permit to add a 20 x 30 upper addittion to my exsesting" at bounding box center [518, 267] width 645 height 48
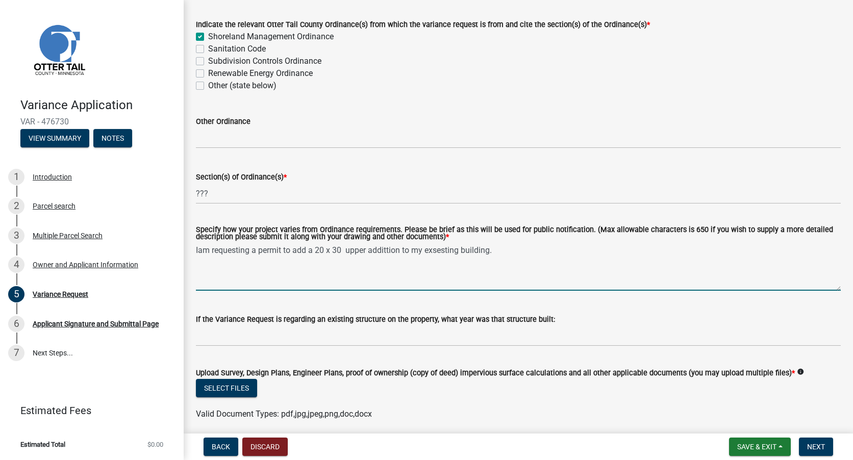
click at [522, 258] on textarea "Iam requesting a permit to add a 20 x 30 upper addittion to my exsesting buildi…" at bounding box center [518, 267] width 645 height 48
drag, startPoint x: 438, startPoint y: 248, endPoint x: 613, endPoint y: 258, distance: 175.3
click at [613, 258] on textarea "Iam requesting a permit to add a 20 x 30 upper addittion to my exsesting buildi…" at bounding box center [518, 267] width 645 height 48
drag, startPoint x: 476, startPoint y: 249, endPoint x: 669, endPoint y: 264, distance: 194.0
click at [669, 264] on textarea "Iam requesting a permit to add a 20 x 30 upper addittion to my exsesting buildi…" at bounding box center [518, 267] width 645 height 48
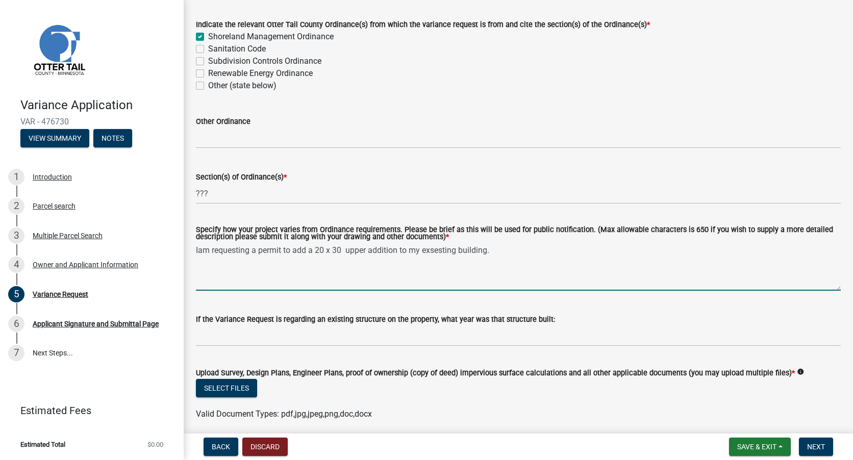
drag, startPoint x: 200, startPoint y: 252, endPoint x: 541, endPoint y: 274, distance: 341.5
click at [542, 276] on textarea "Iam requesting a permit to add a 20 x 30 upper addition to my exsesting buildin…" at bounding box center [518, 267] width 645 height 48
click at [459, 250] on textarea "I am requesting a permit to add a 20 x 30 upper addition to my exsesting buildi…" at bounding box center [518, 267] width 645 height 48
click at [514, 251] on textarea "I am requesting a permit to add a 20 x 30 upper addition to my exsesting office…" at bounding box center [518, 267] width 645 height 48
click at [557, 250] on textarea "I am requesting a permit to add a 20 x 30 upper addition to my exsesting office…" at bounding box center [518, 267] width 645 height 48
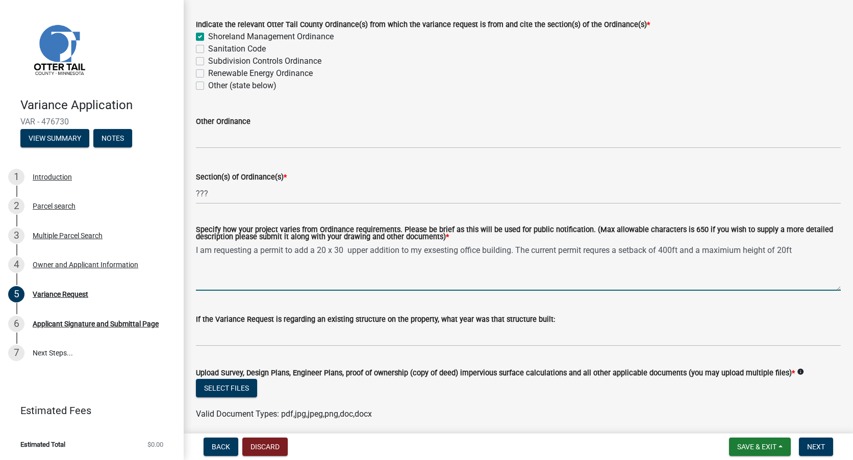
click at [604, 251] on textarea "I am requesting a permit to add a 20 x 30 upper addition to my exsesting office…" at bounding box center [518, 267] width 645 height 48
click at [798, 249] on textarea "I am requesting a permit to add a 20 x 30 upper addition to my exsesting office…" at bounding box center [518, 267] width 645 height 48
click at [365, 257] on textarea "I am requesting a permit to add a 20 x 30 upper addition to my exsesting office…" at bounding box center [518, 267] width 645 height 48
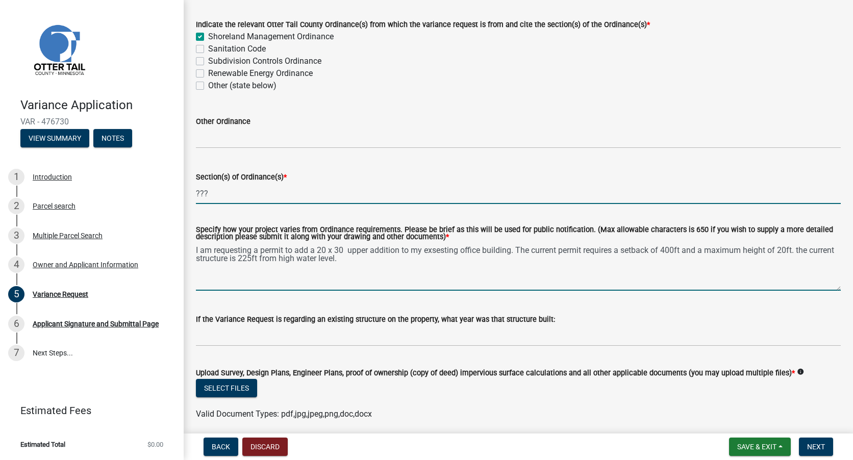
drag, startPoint x: 446, startPoint y: 253, endPoint x: 544, endPoint y: 185, distance: 118.8
click at [544, 185] on input "???" at bounding box center [518, 193] width 645 height 21
click at [481, 250] on textarea "I am requesting a permit to add a 20 x 30 upper addition to my exsesting office…" at bounding box center [518, 267] width 645 height 48
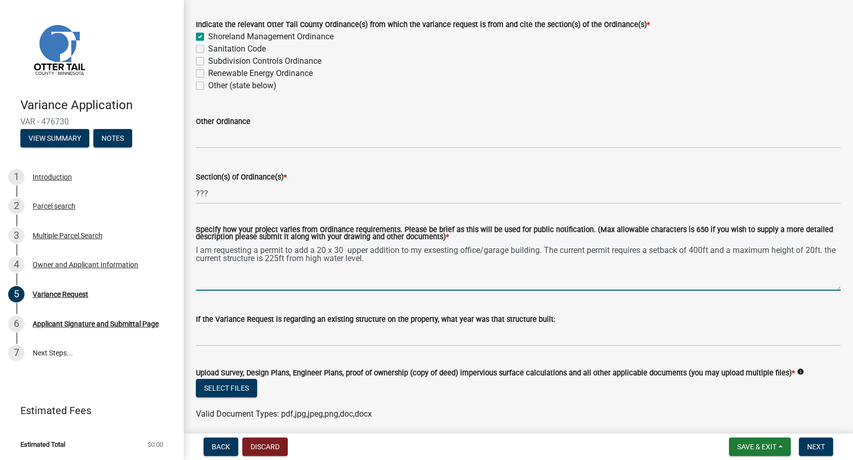
scroll to position [102, 0]
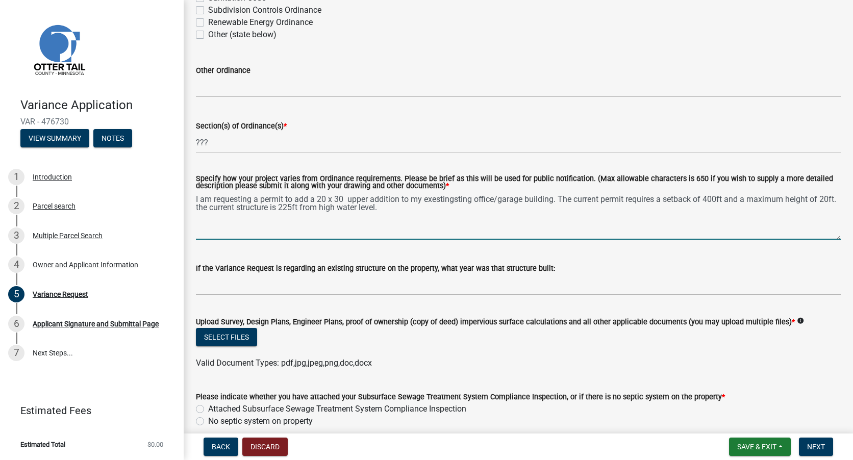
click at [474, 201] on textarea "I am requesting a permit to add a 20 x 30 upper addition to my exestingsting of…" at bounding box center [518, 216] width 645 height 48
click at [470, 223] on textarea "I am requesting a permit to add a 20 x 30 upper addition to my exesting office/…" at bounding box center [518, 216] width 645 height 48
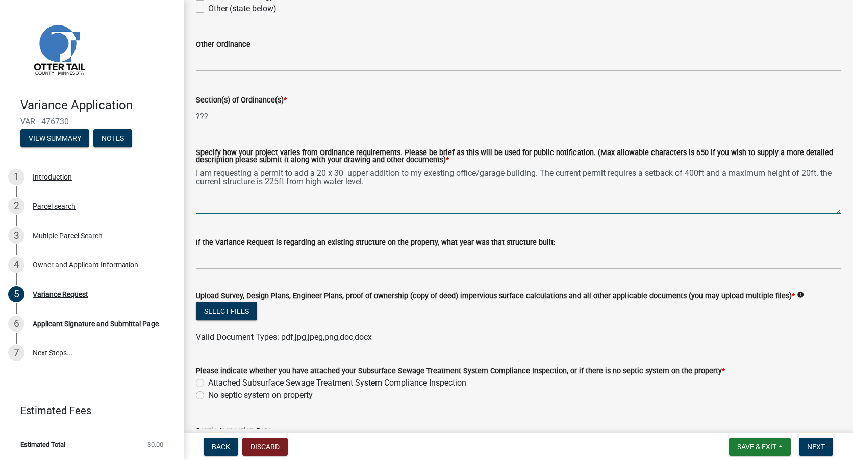
scroll to position [153, 0]
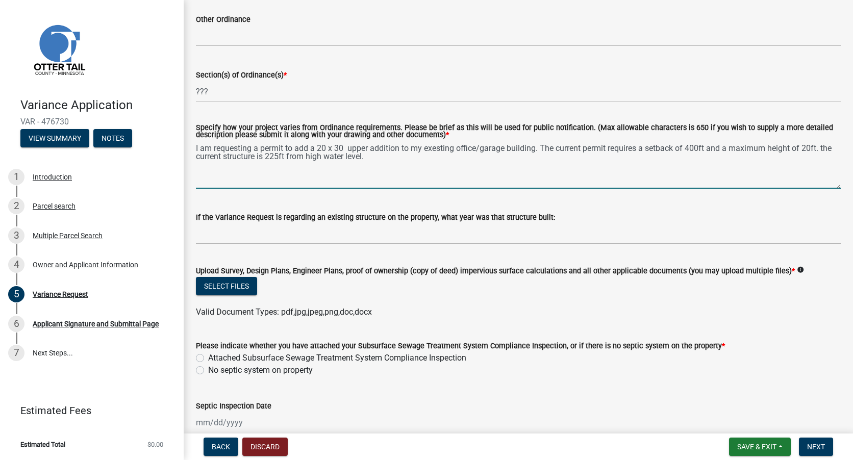
type textarea "I am requesting a permit to add a 20 x 30 upper addition to my exesting office/…"
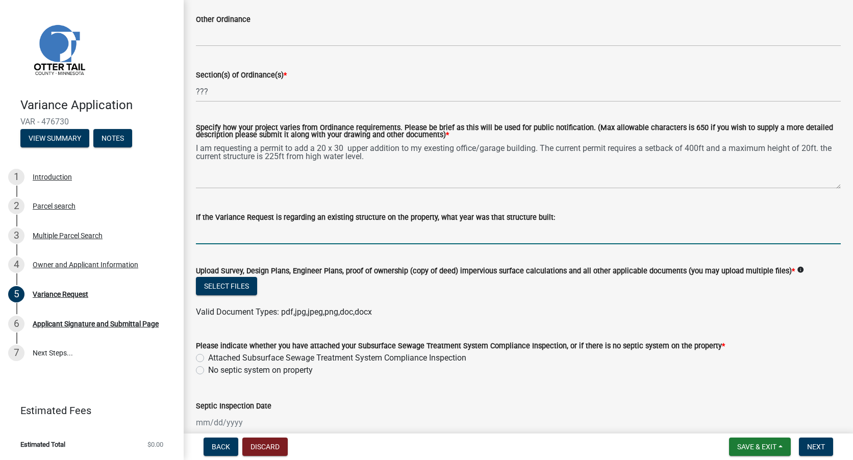
click at [296, 237] on input "If the Variance Request is regarding an existing structure on the property, wha…" at bounding box center [518, 234] width 645 height 21
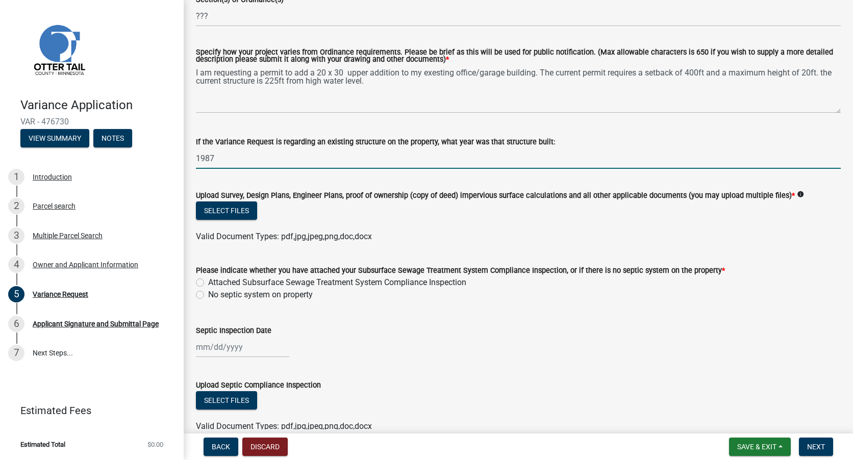
scroll to position [204, 0]
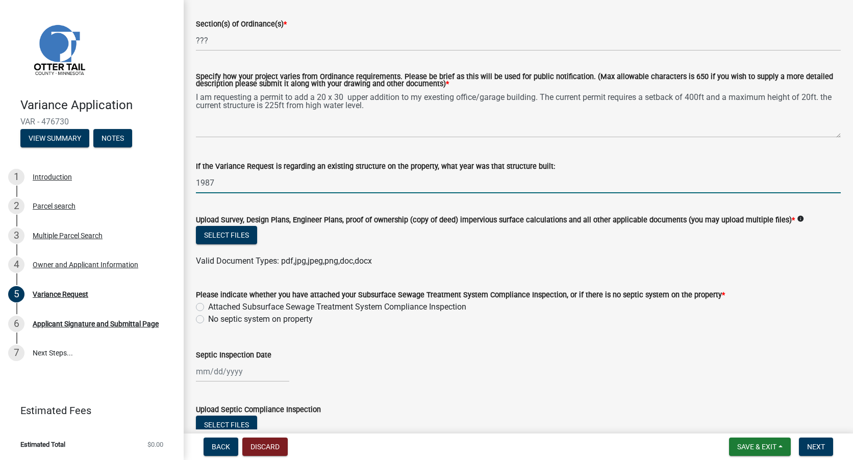
type input "1987"
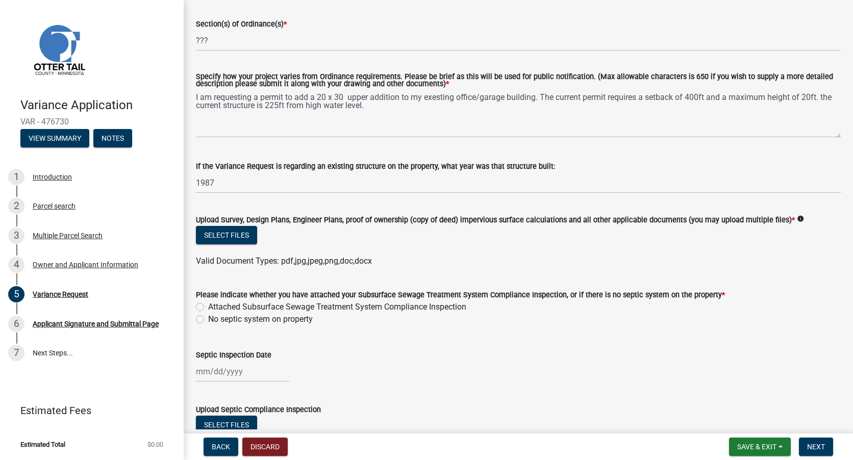
click at [208, 320] on label "No septic system on property" at bounding box center [260, 319] width 105 height 12
click at [208, 320] on input "No septic system on property" at bounding box center [211, 316] width 7 height 7
radio input "true"
click at [236, 236] on button "Select files" at bounding box center [226, 235] width 61 height 18
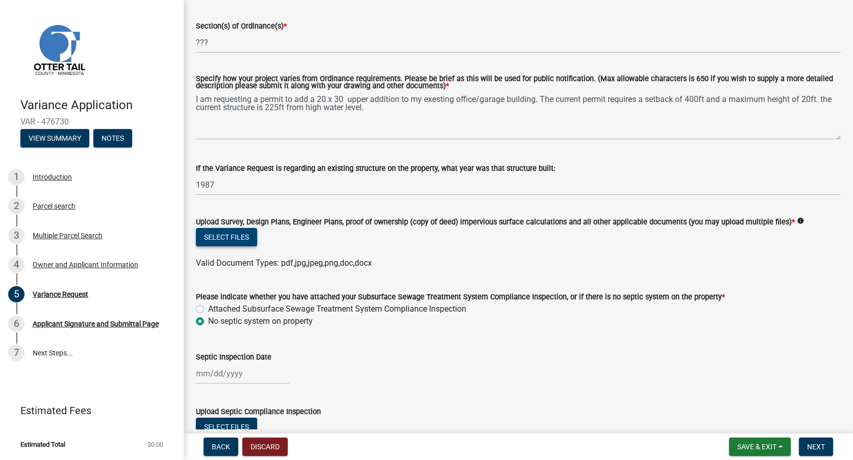
scroll to position [184, 0]
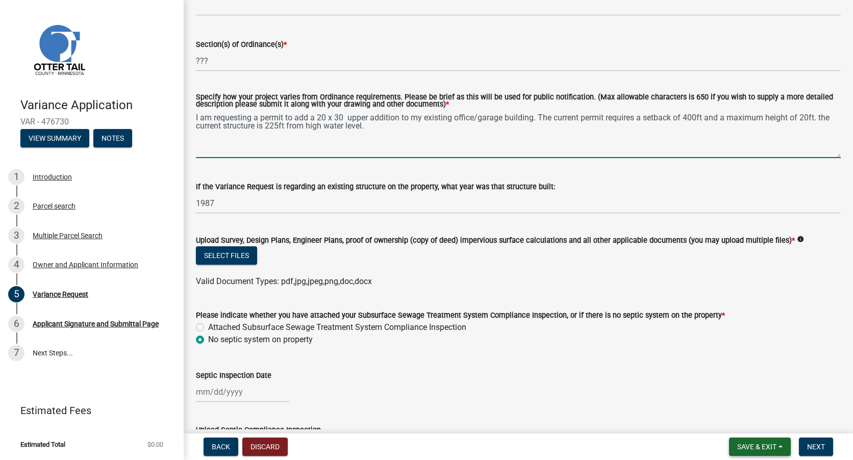
type textarea "I am requesting a permit to add a 20 x 30 upper addition to my existing office/…"
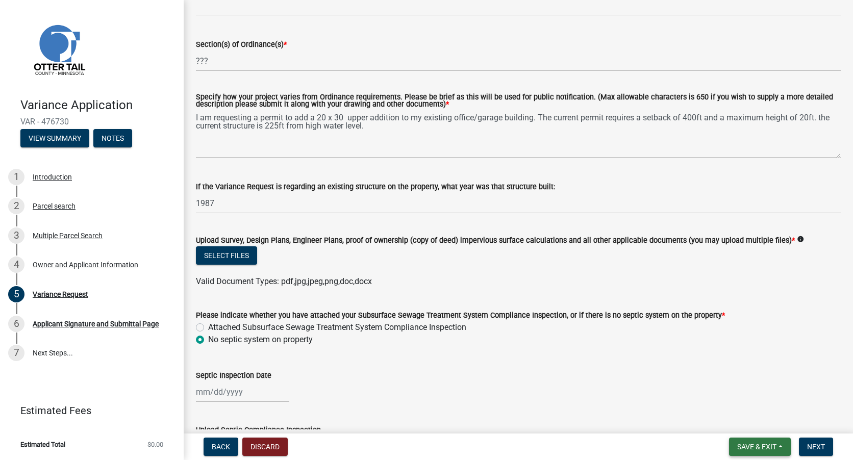
click at [747, 447] on span "Save & Exit" at bounding box center [756, 447] width 39 height 8
click at [738, 425] on button "Save & Exit" at bounding box center [750, 420] width 82 height 24
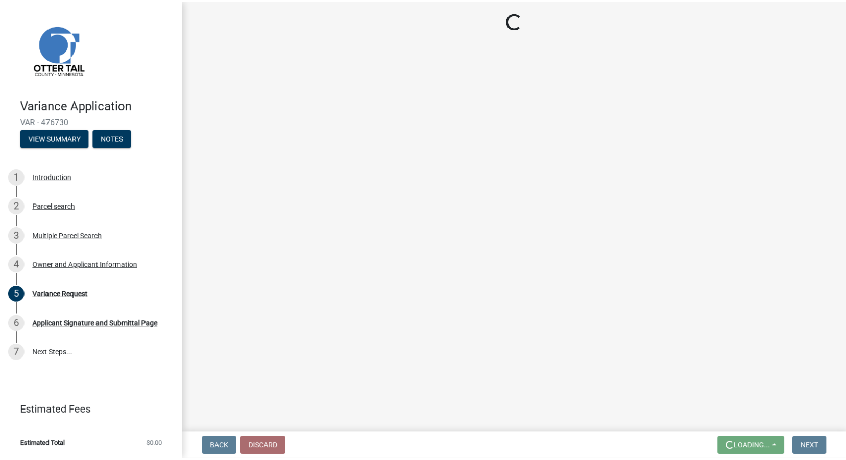
scroll to position [0, 0]
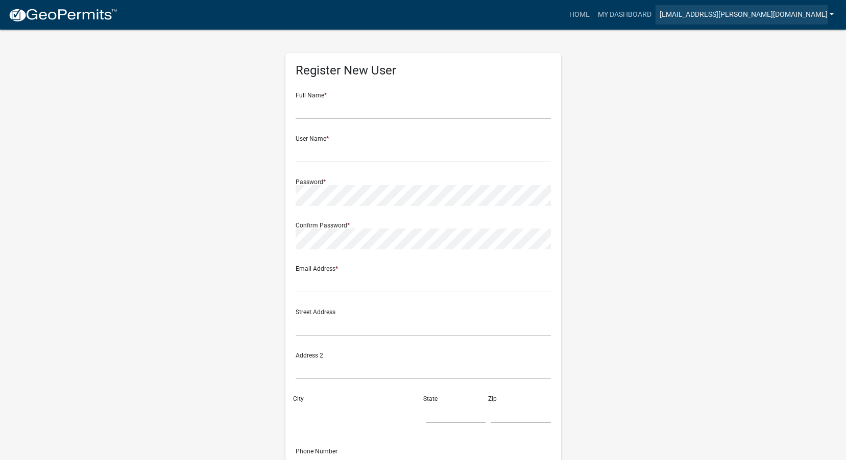
click at [803, 15] on link "[EMAIL_ADDRESS][PERSON_NAME][DOMAIN_NAME]" at bounding box center [746, 14] width 182 height 19
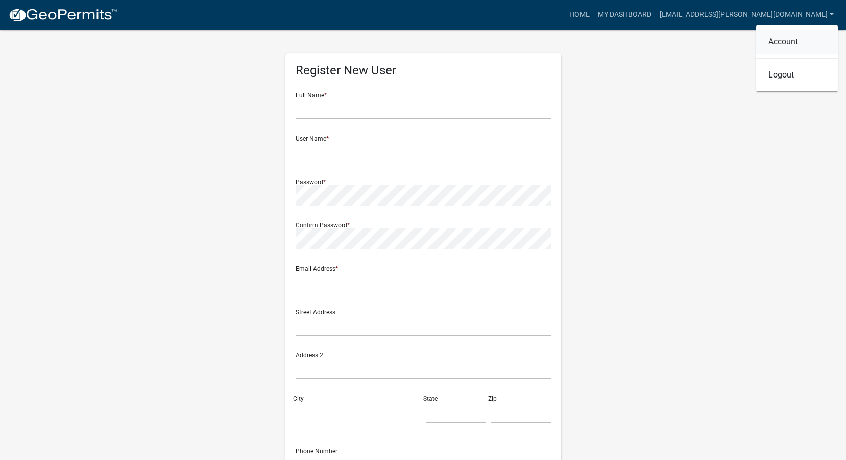
click at [788, 44] on link "Account" at bounding box center [797, 42] width 82 height 24
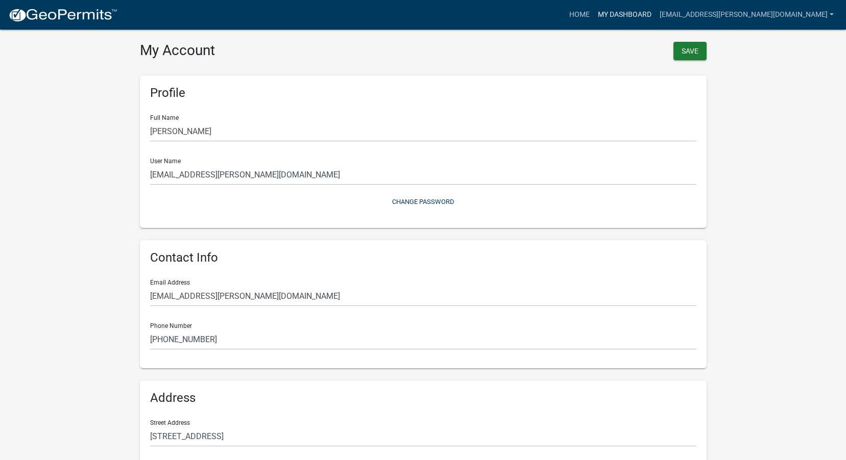
click at [655, 12] on link "My Dashboard" at bounding box center [624, 14] width 62 height 19
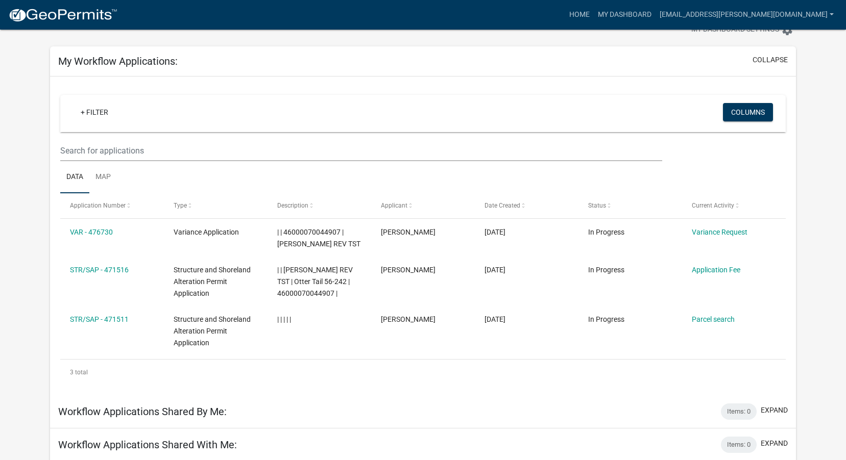
scroll to position [102, 0]
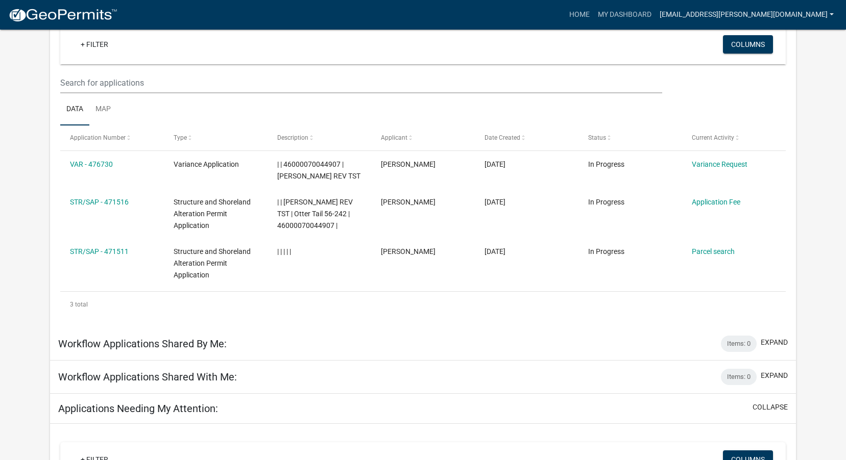
click at [808, 14] on link "[EMAIL_ADDRESS][PERSON_NAME][DOMAIN_NAME]" at bounding box center [746, 14] width 182 height 19
click at [792, 76] on link "Logout" at bounding box center [797, 75] width 82 height 24
